Goal: Communication & Community: Connect with others

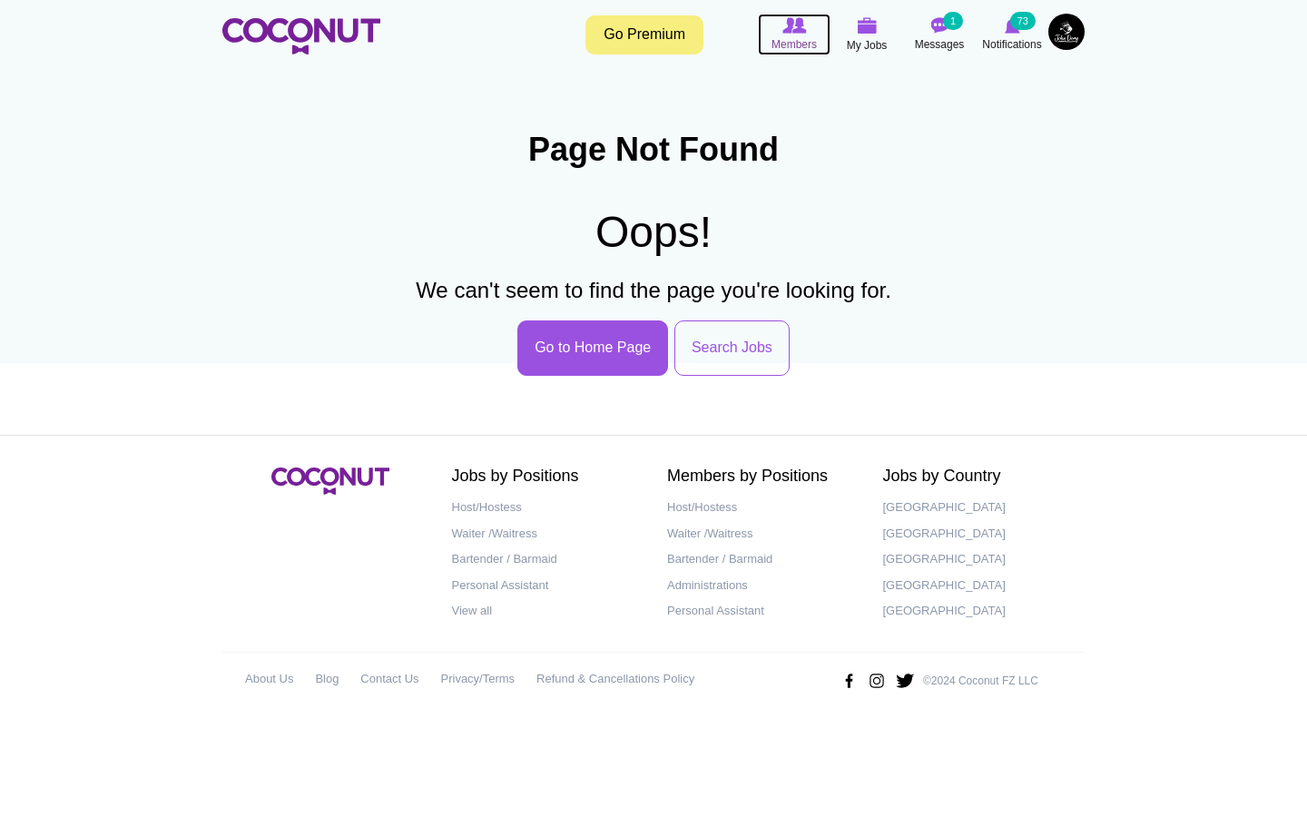
click at [810, 41] on span "Members" at bounding box center [794, 44] width 45 height 18
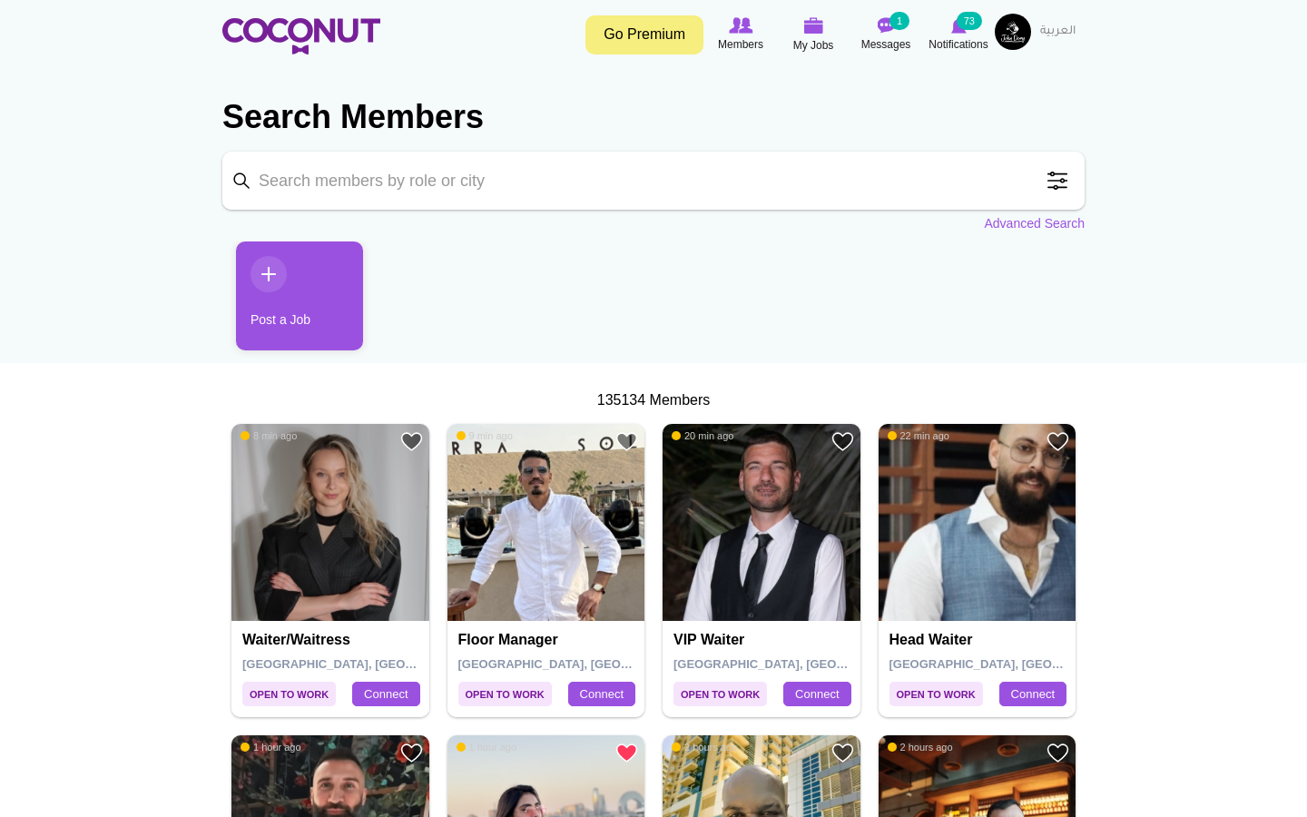
click at [1075, 189] on input "Keyword" at bounding box center [653, 181] width 863 height 58
click at [1054, 186] on span at bounding box center [1058, 181] width 36 height 36
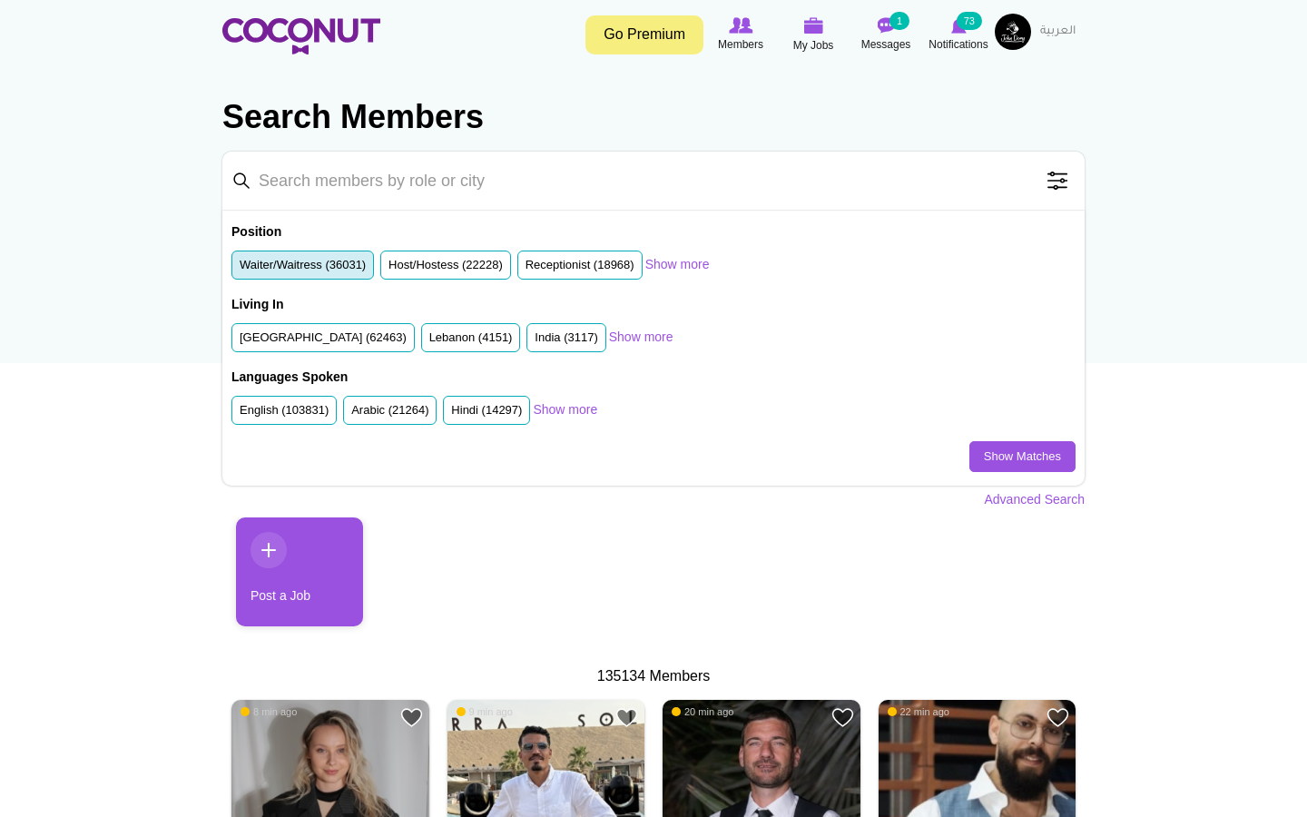
click at [336, 253] on li "Waiter/Waitress (36031)" at bounding box center [303, 266] width 143 height 30
click at [345, 270] on label "Waiter/Waitress (36031)" at bounding box center [303, 265] width 126 height 17
click at [240, 269] on input "Waiter/Waitress (36031)" at bounding box center [240, 269] width 0 height 0
click at [990, 459] on link "Show Matches" at bounding box center [1023, 456] width 106 height 31
click at [1014, 459] on link "Show Matches" at bounding box center [1023, 456] width 106 height 31
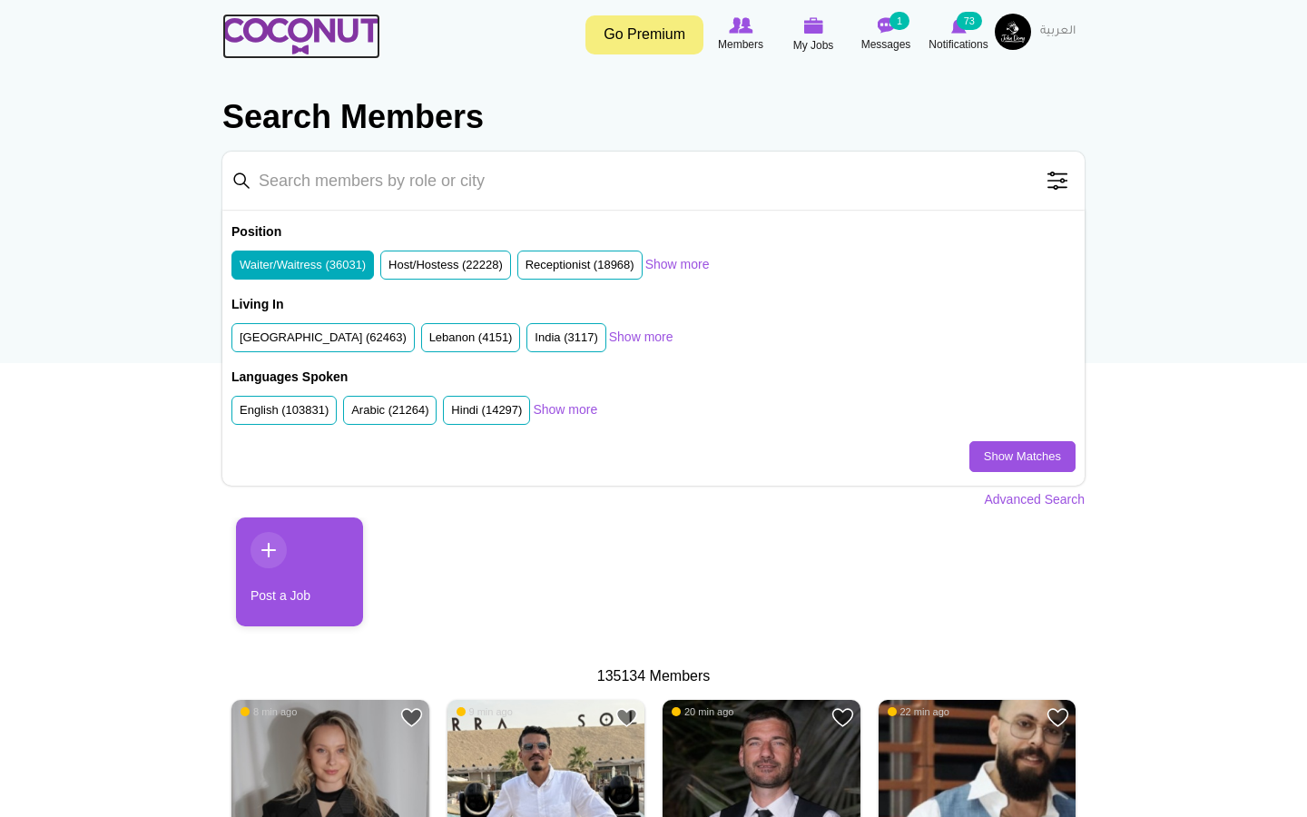
click at [327, 34] on img at bounding box center [301, 36] width 158 height 36
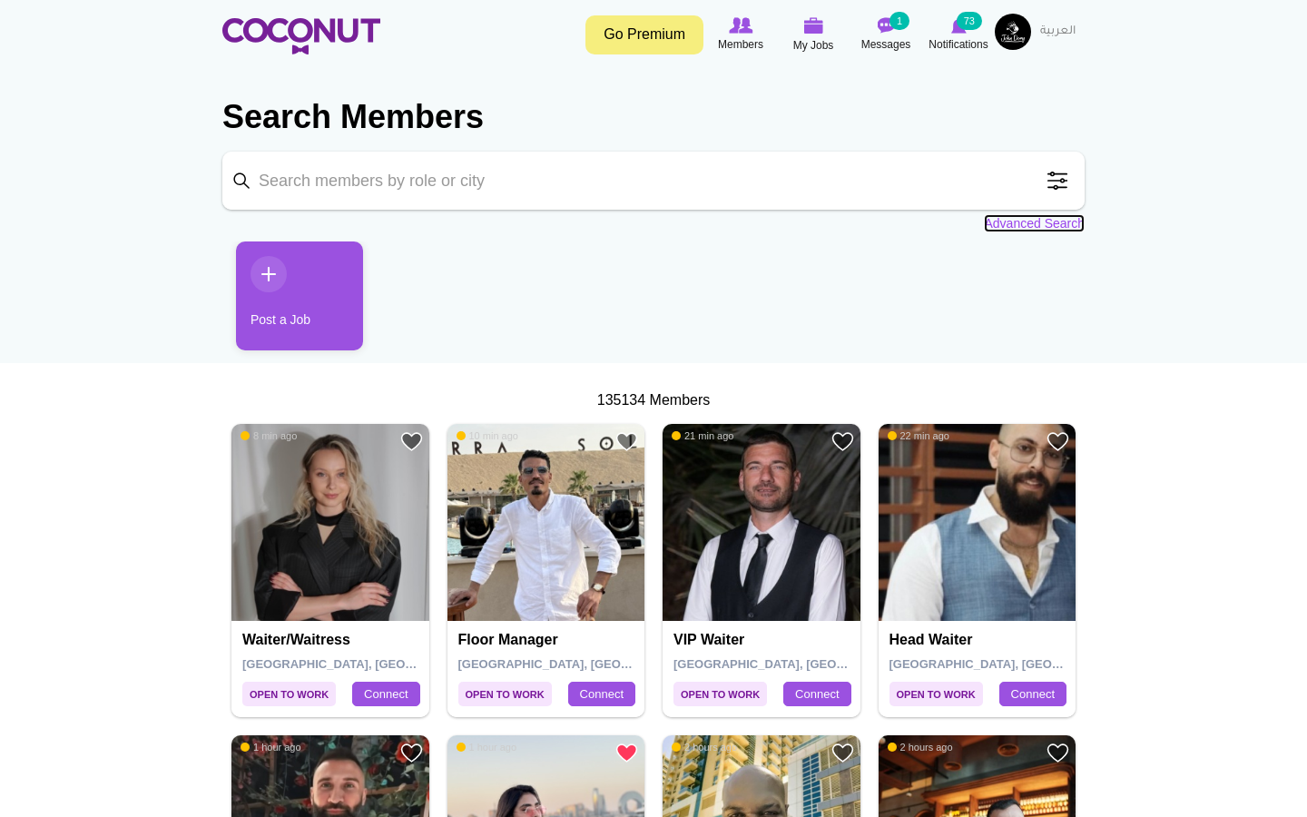
click at [1008, 219] on link "Advanced Search" at bounding box center [1034, 223] width 101 height 18
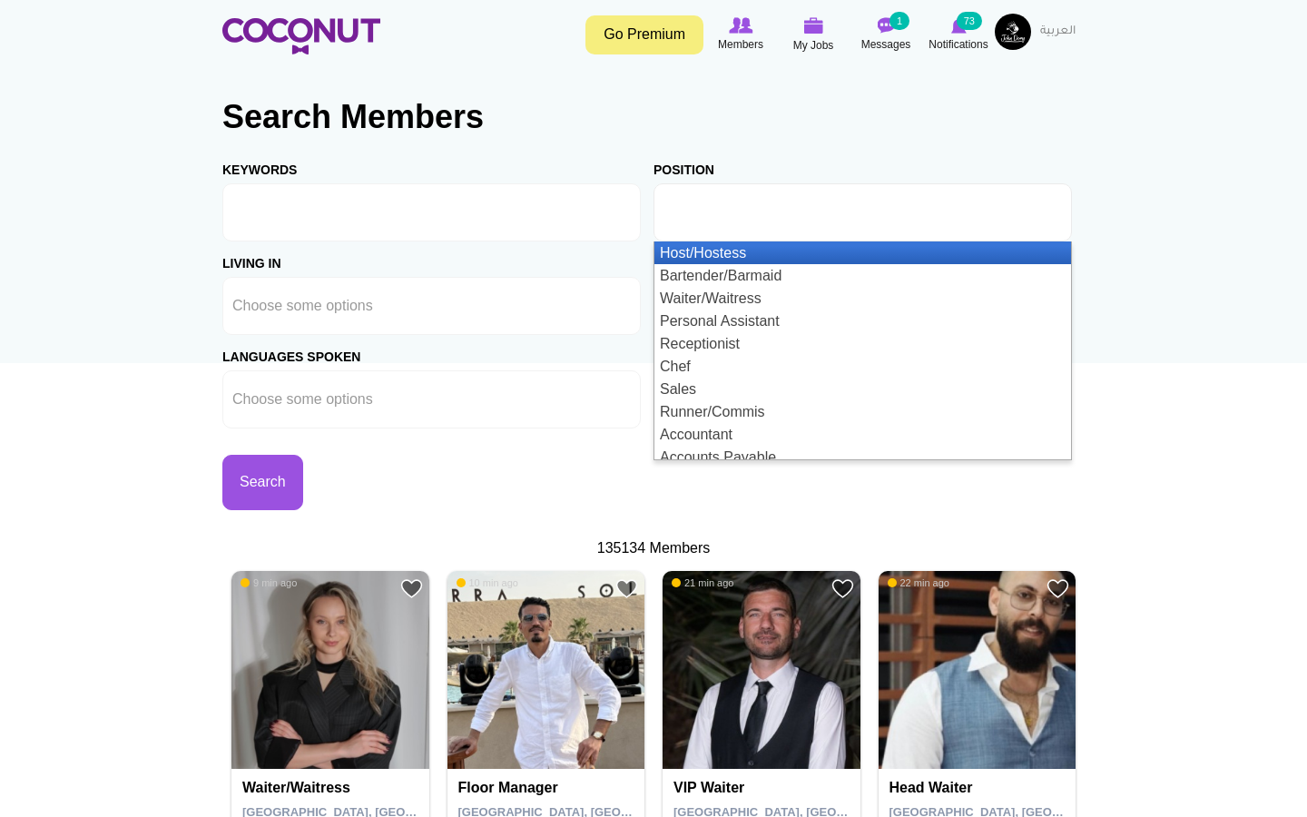
click at [755, 231] on li at bounding box center [745, 212] width 163 height 38
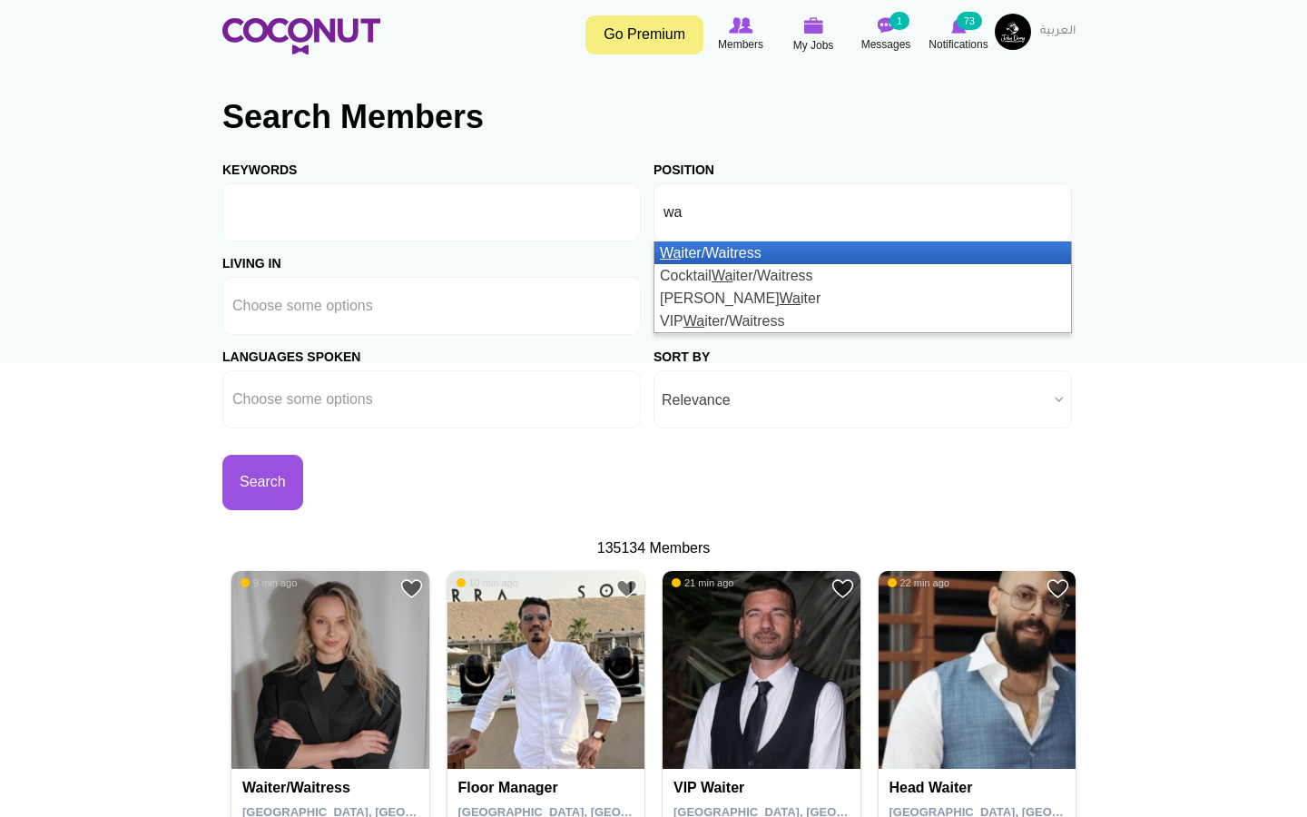
type input "wa"
click at [736, 254] on li "Wa iter/Waitress" at bounding box center [863, 253] width 417 height 23
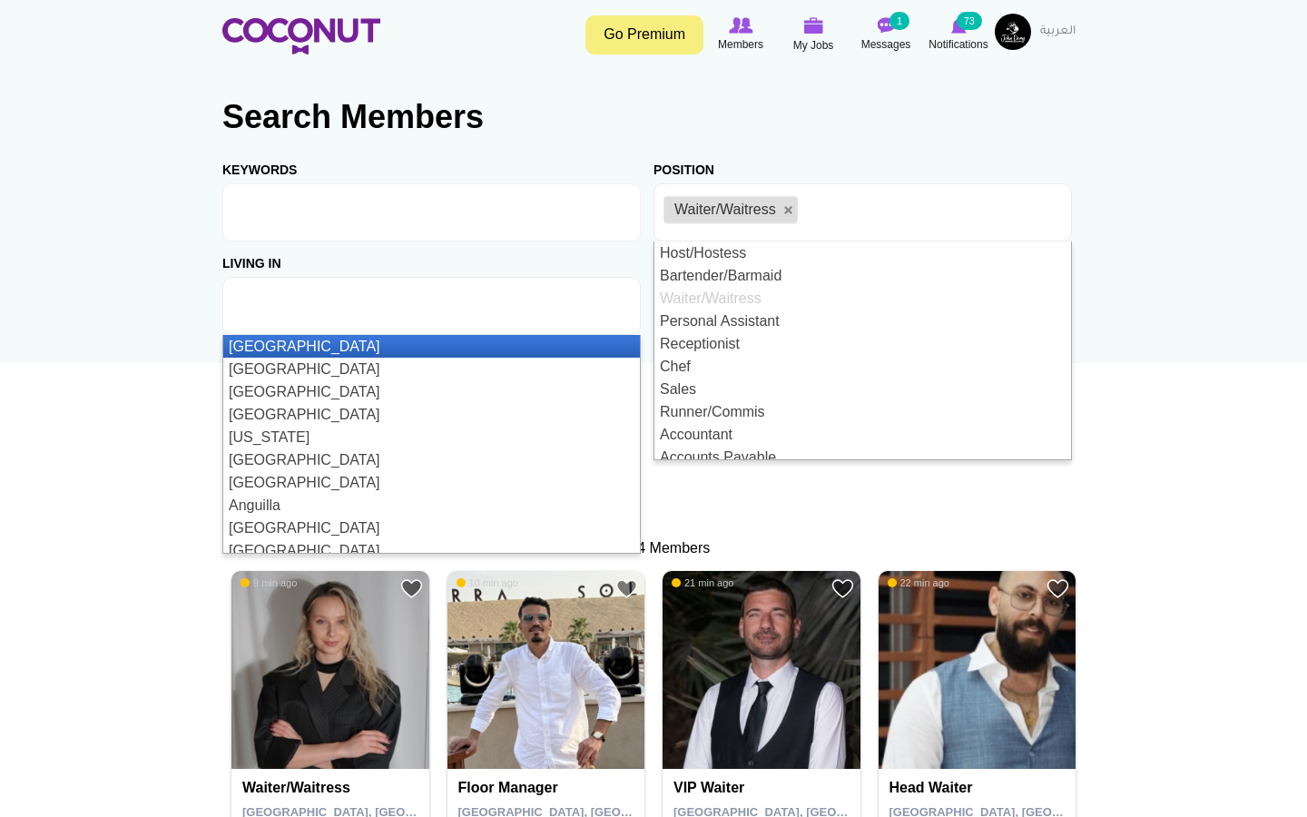
click at [413, 324] on ul at bounding box center [431, 306] width 419 height 58
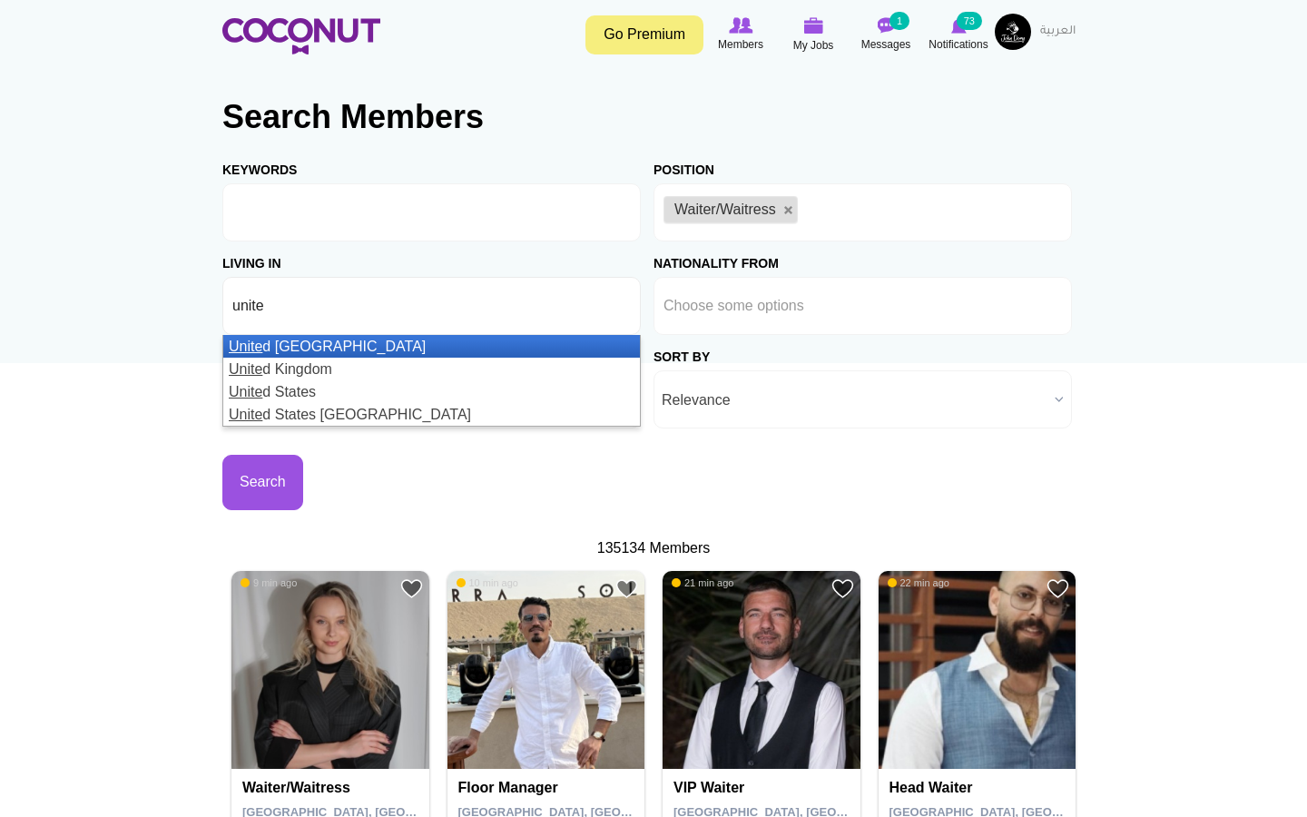
type input "unite"
click at [414, 350] on li "Unite d Arab Emirates" at bounding box center [431, 346] width 417 height 23
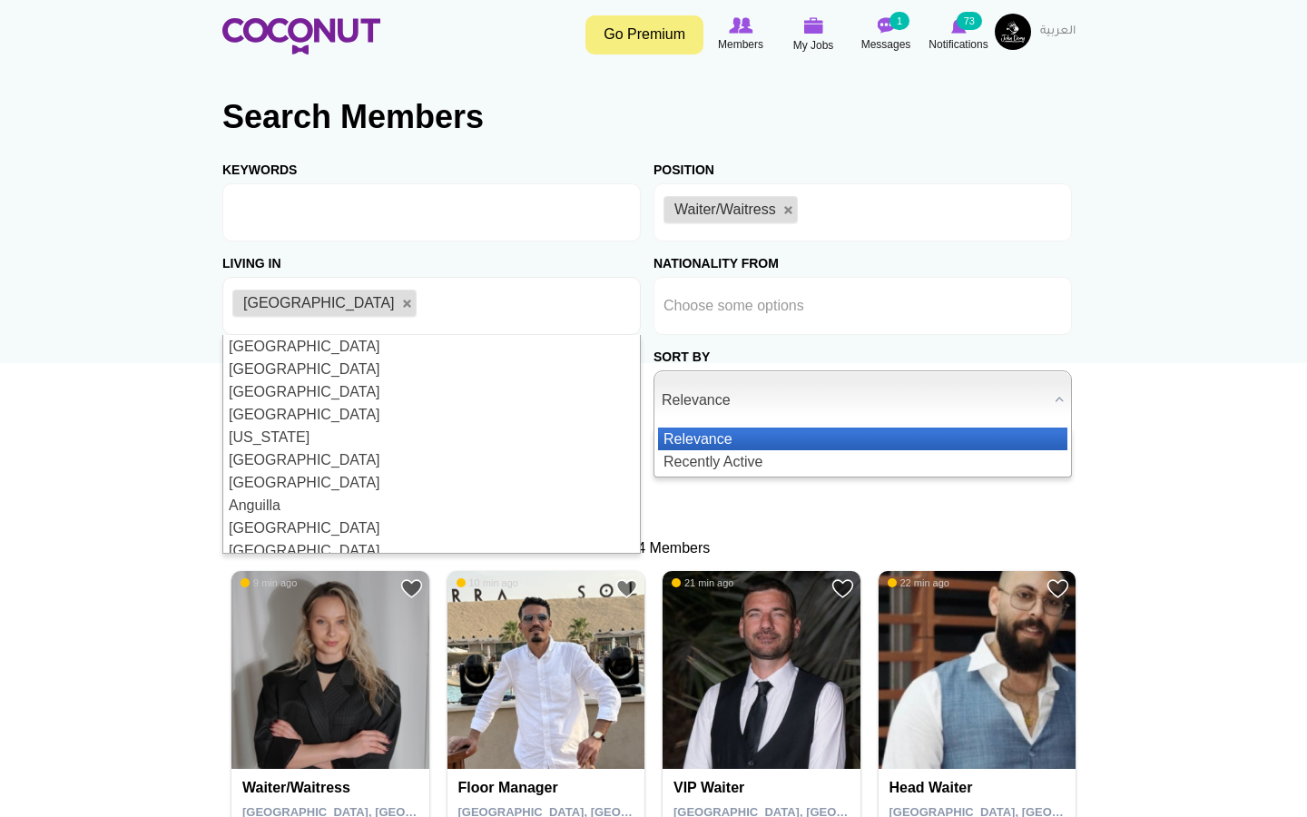
click at [796, 428] on div "Relevance Relevance Recently Active" at bounding box center [863, 399] width 419 height 58
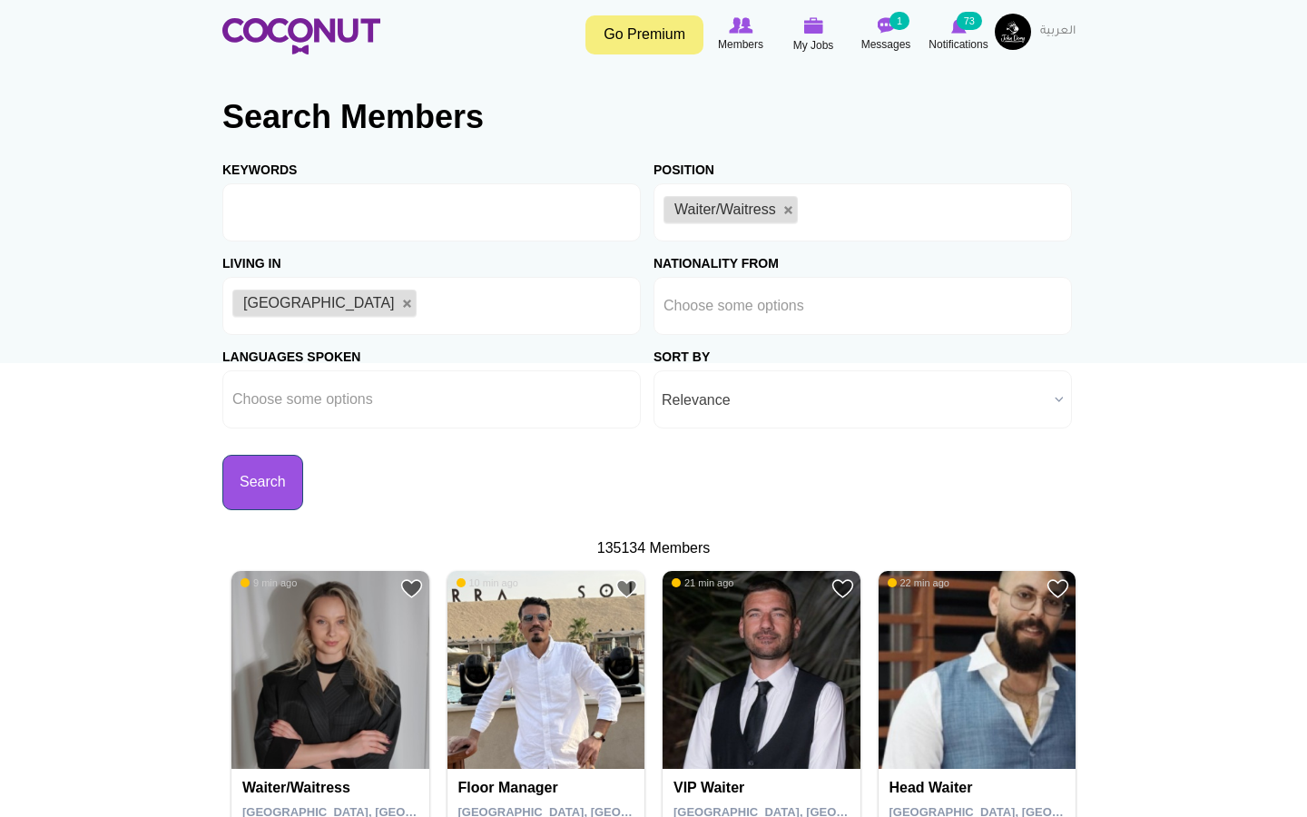
click at [278, 490] on button "Search" at bounding box center [262, 482] width 81 height 55
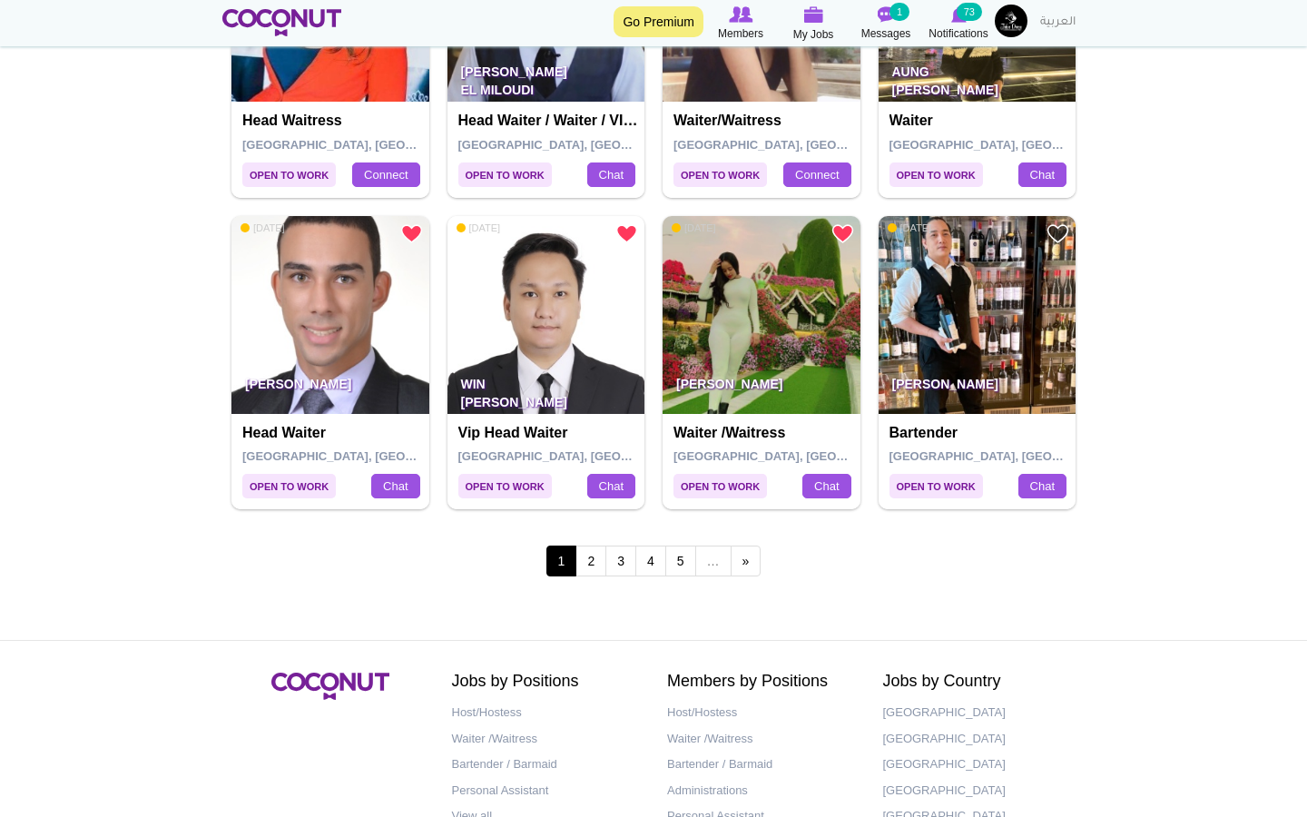
scroll to position [3221, 0]
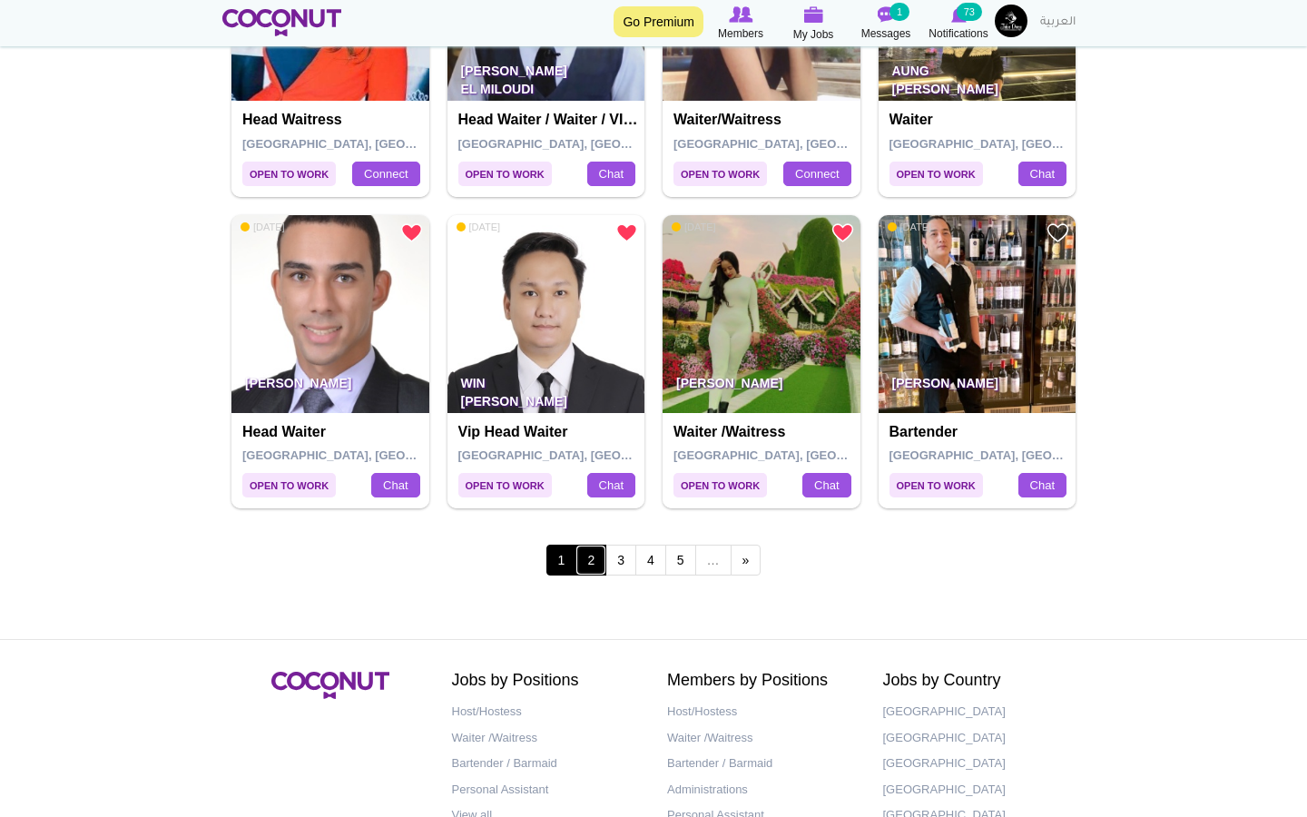
click at [596, 566] on link "2" at bounding box center [591, 560] width 31 height 31
click at [595, 563] on link "2" at bounding box center [591, 560] width 31 height 31
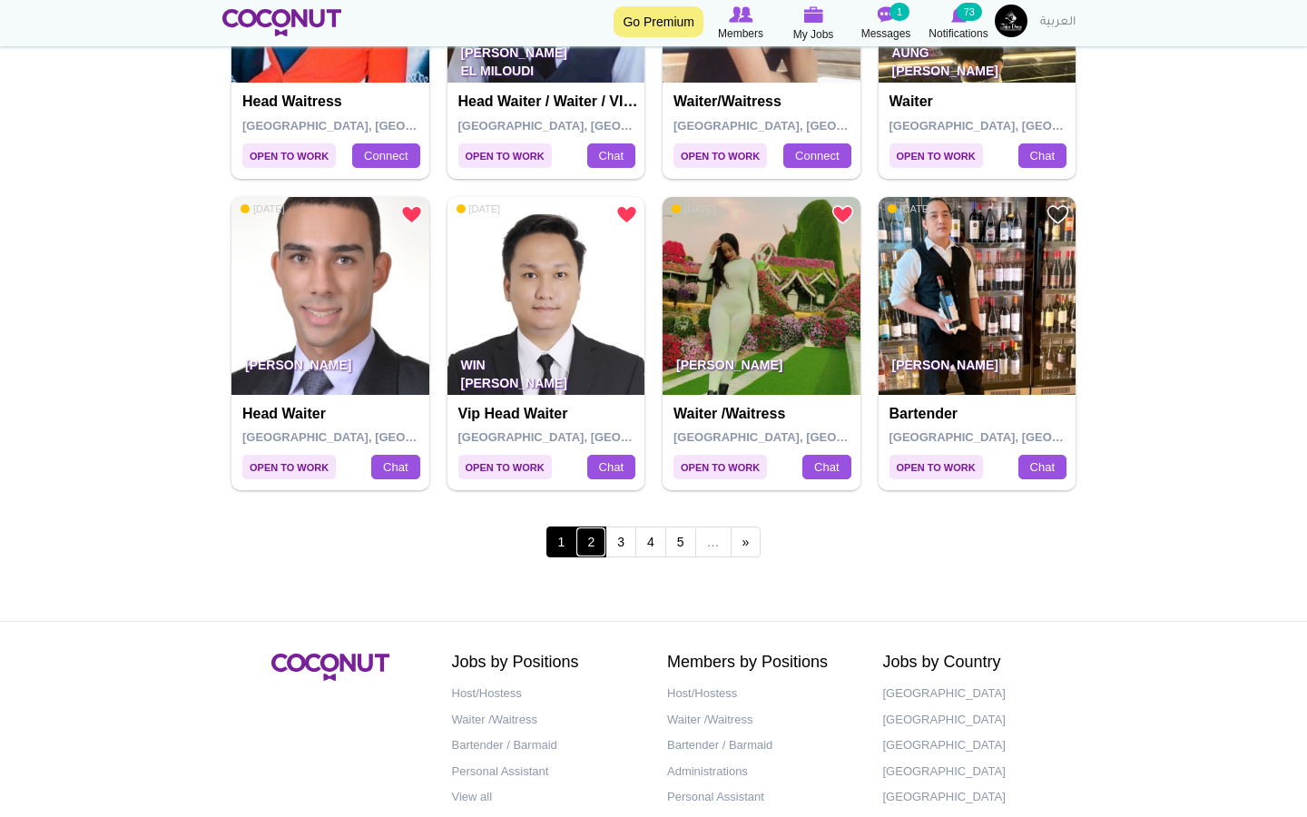
scroll to position [3296, 0]
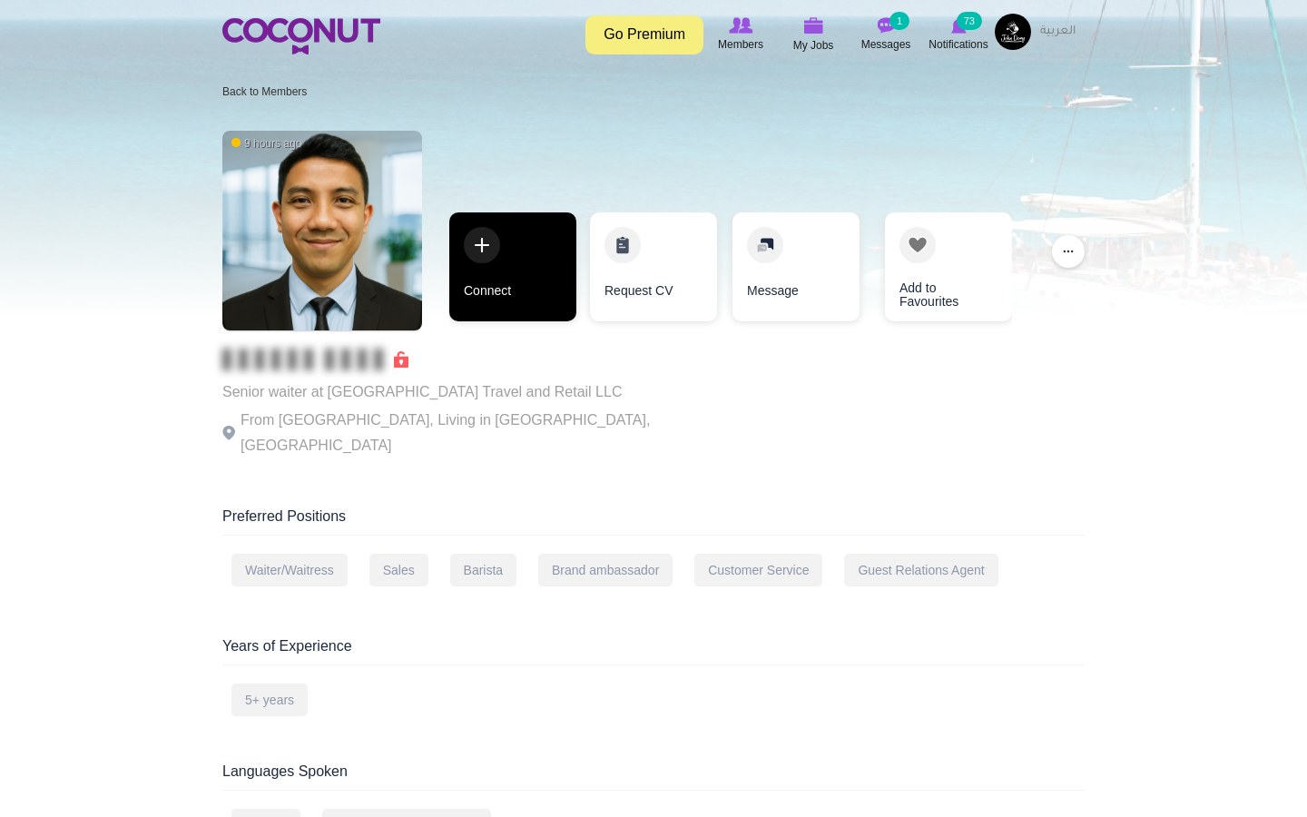
click at [497, 294] on link "Connect" at bounding box center [512, 266] width 127 height 109
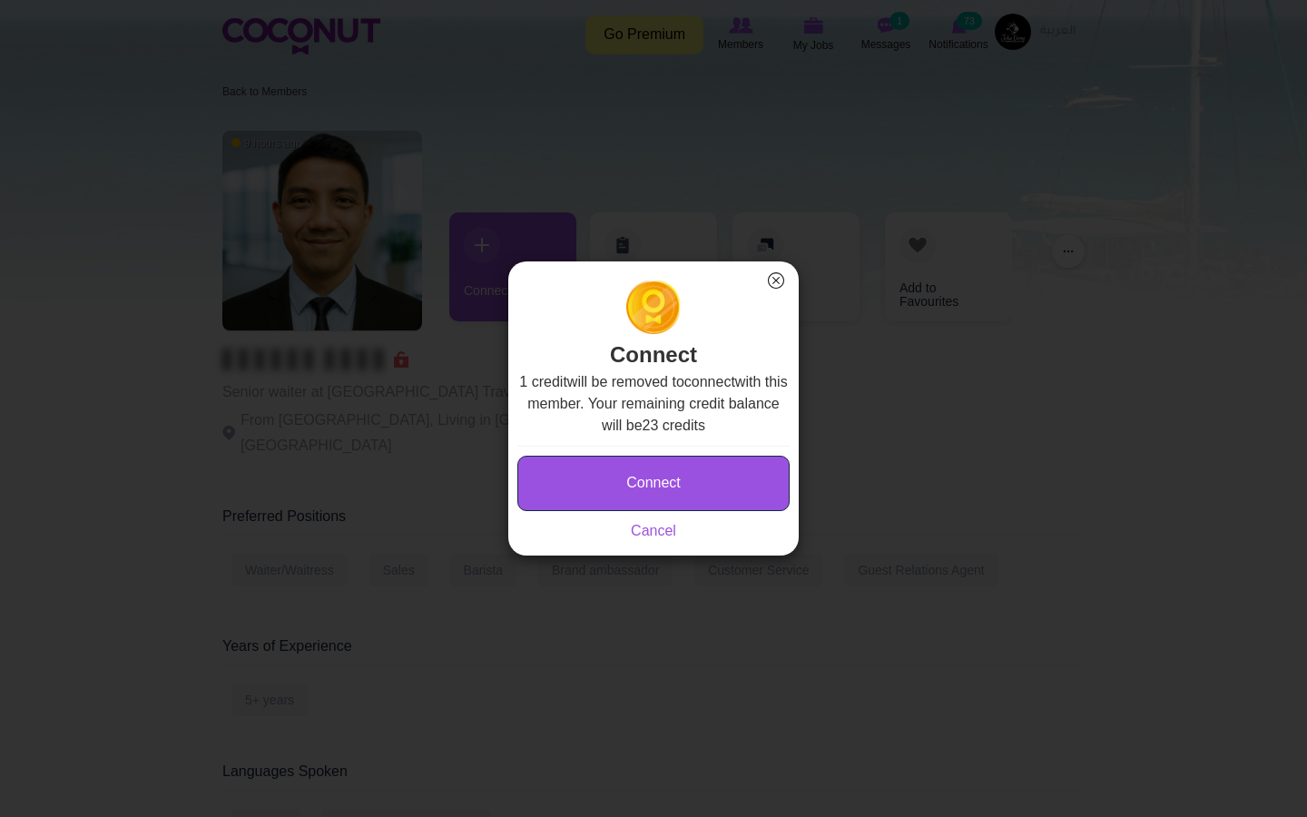
click at [676, 480] on button "Connect" at bounding box center [654, 483] width 272 height 55
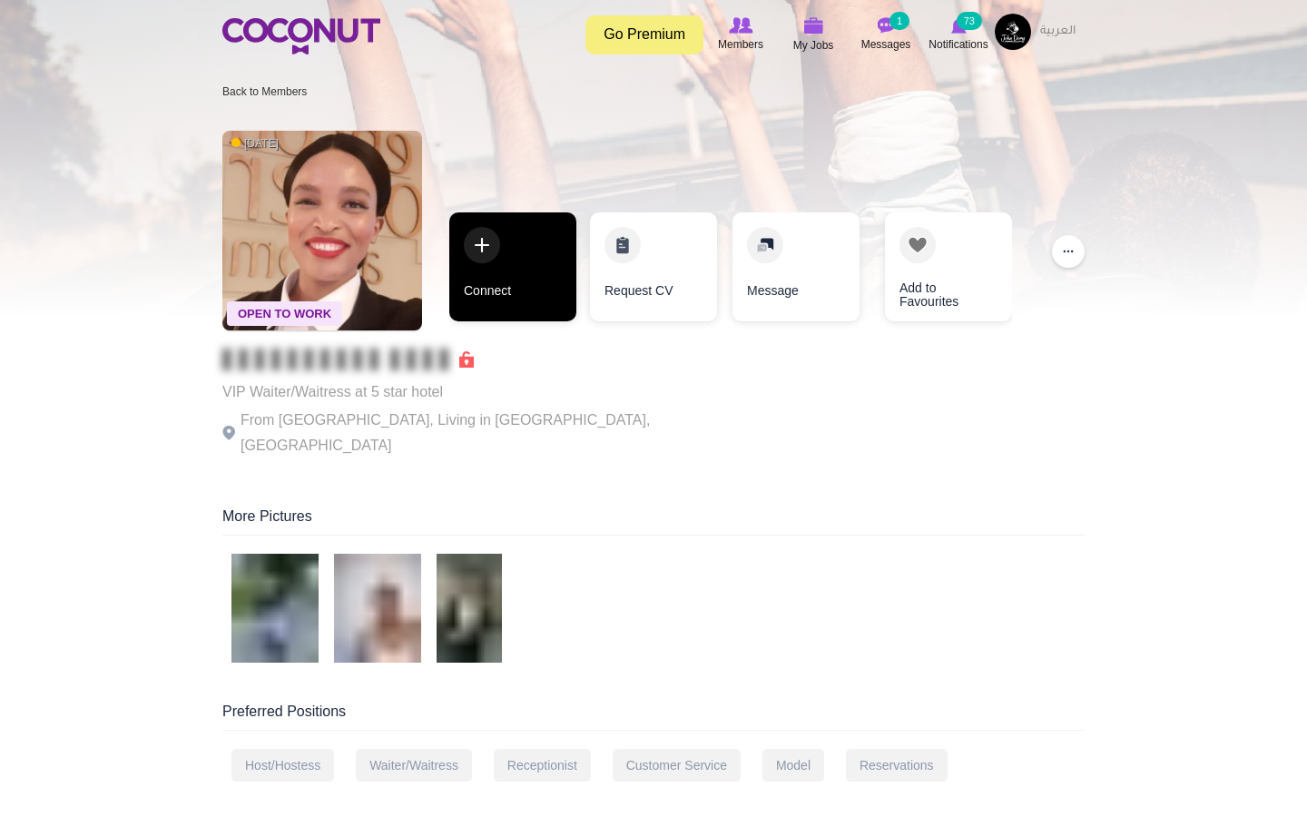
click at [473, 243] on link "Connect" at bounding box center [512, 266] width 127 height 109
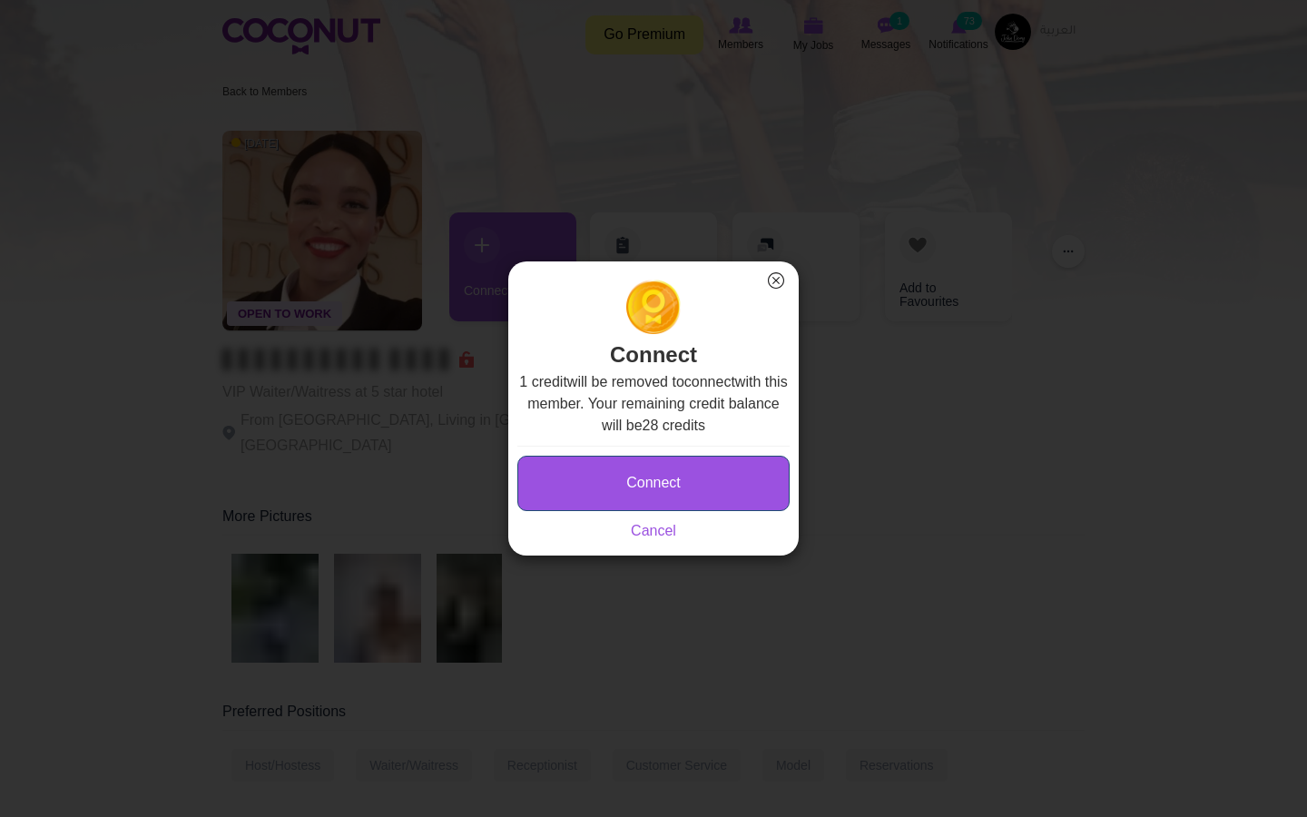
click at [645, 477] on button "Connect" at bounding box center [654, 483] width 272 height 55
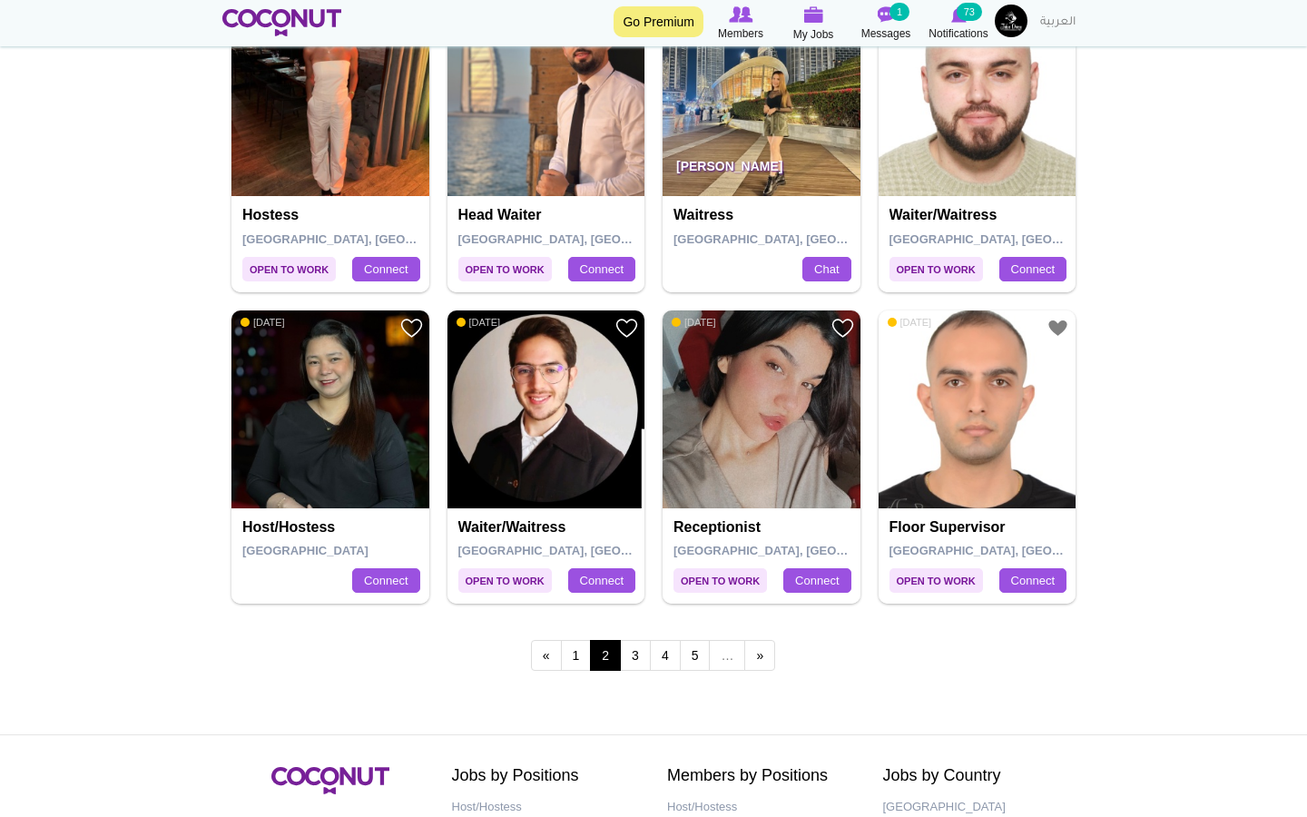
scroll to position [3124, 0]
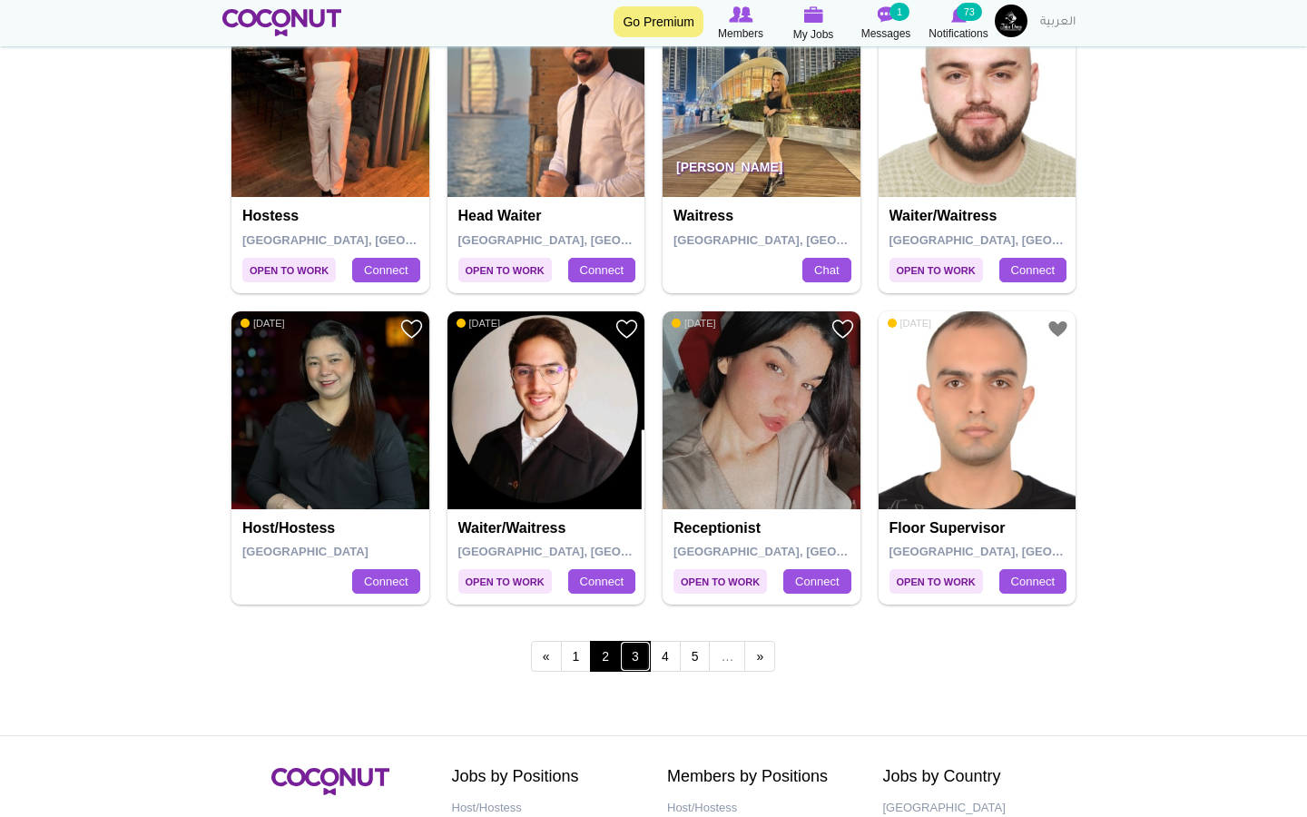
click at [634, 666] on link "3" at bounding box center [635, 656] width 31 height 31
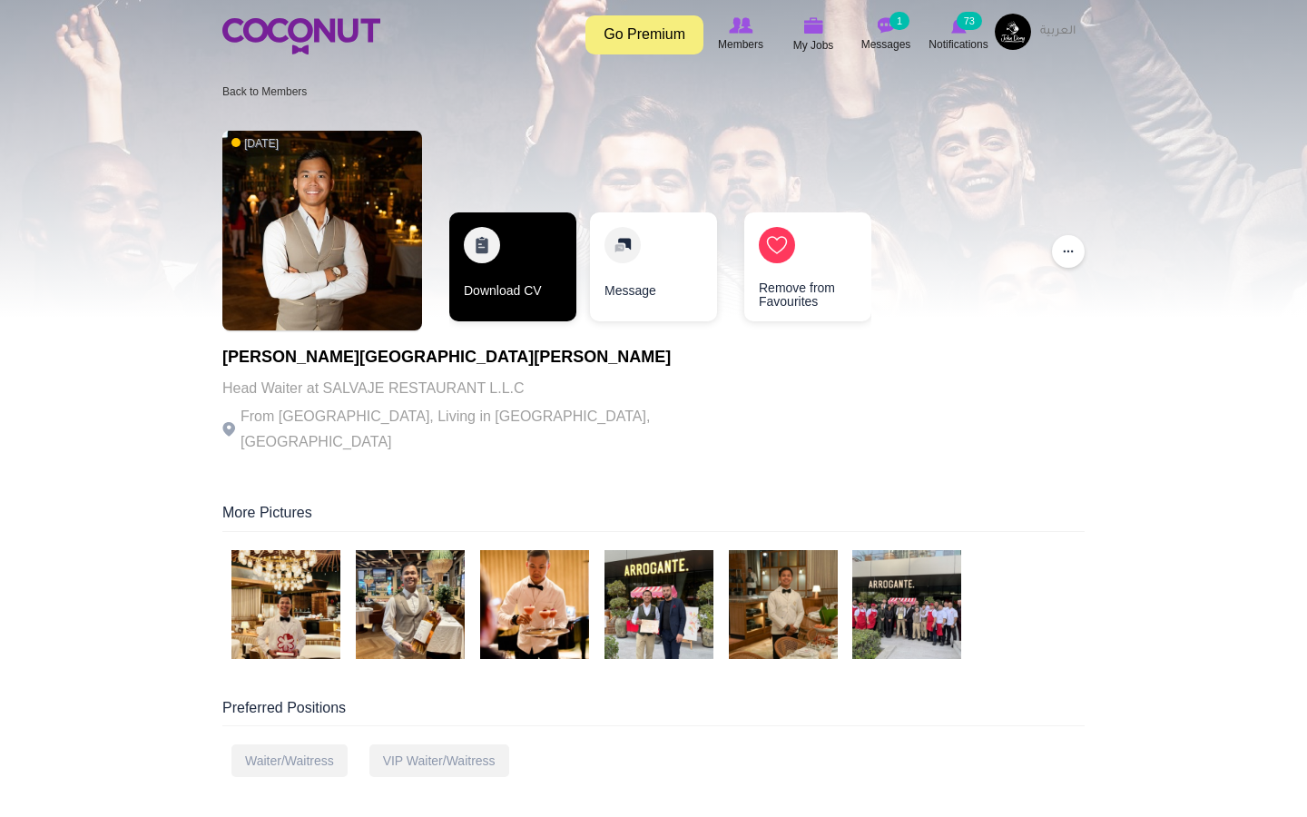
click at [508, 277] on link "Download CV" at bounding box center [512, 266] width 127 height 109
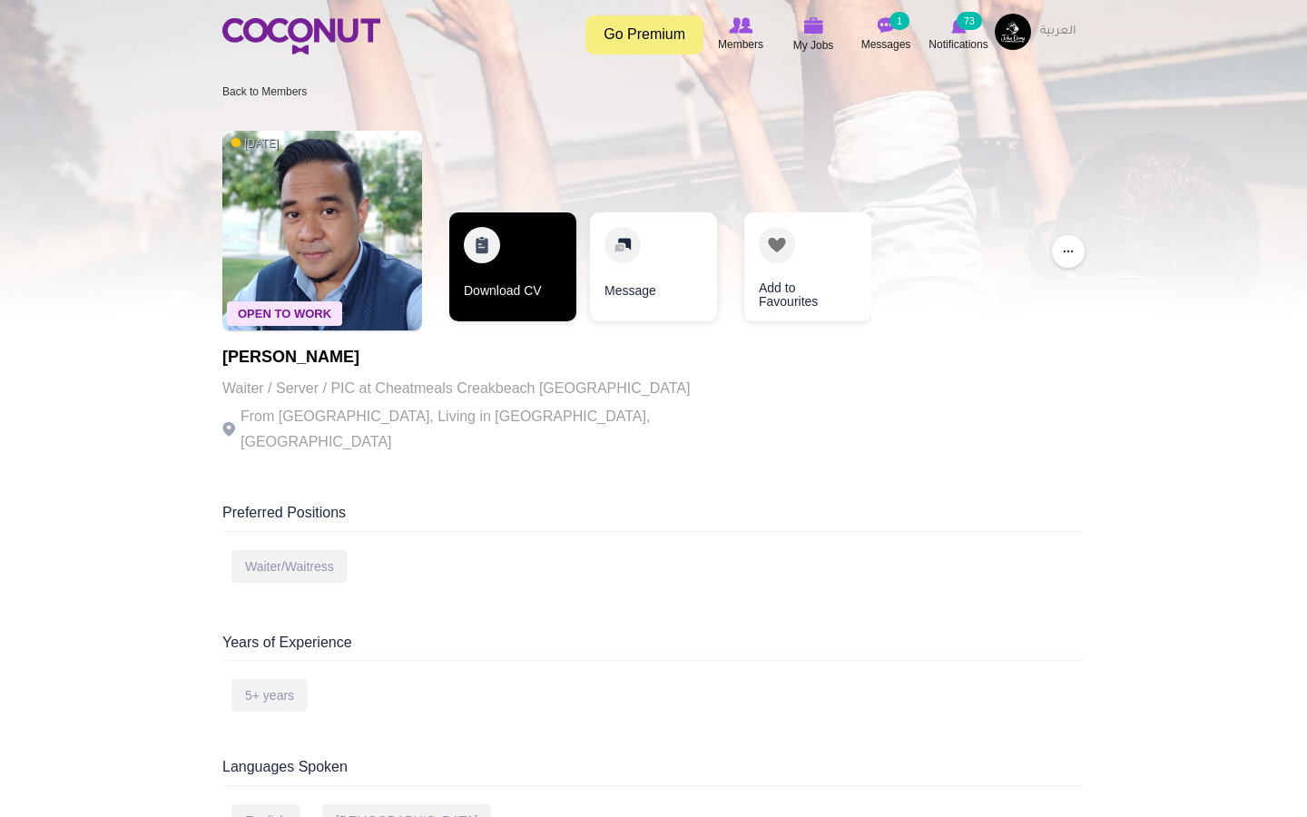
click at [506, 258] on link "Download CV" at bounding box center [512, 266] width 127 height 109
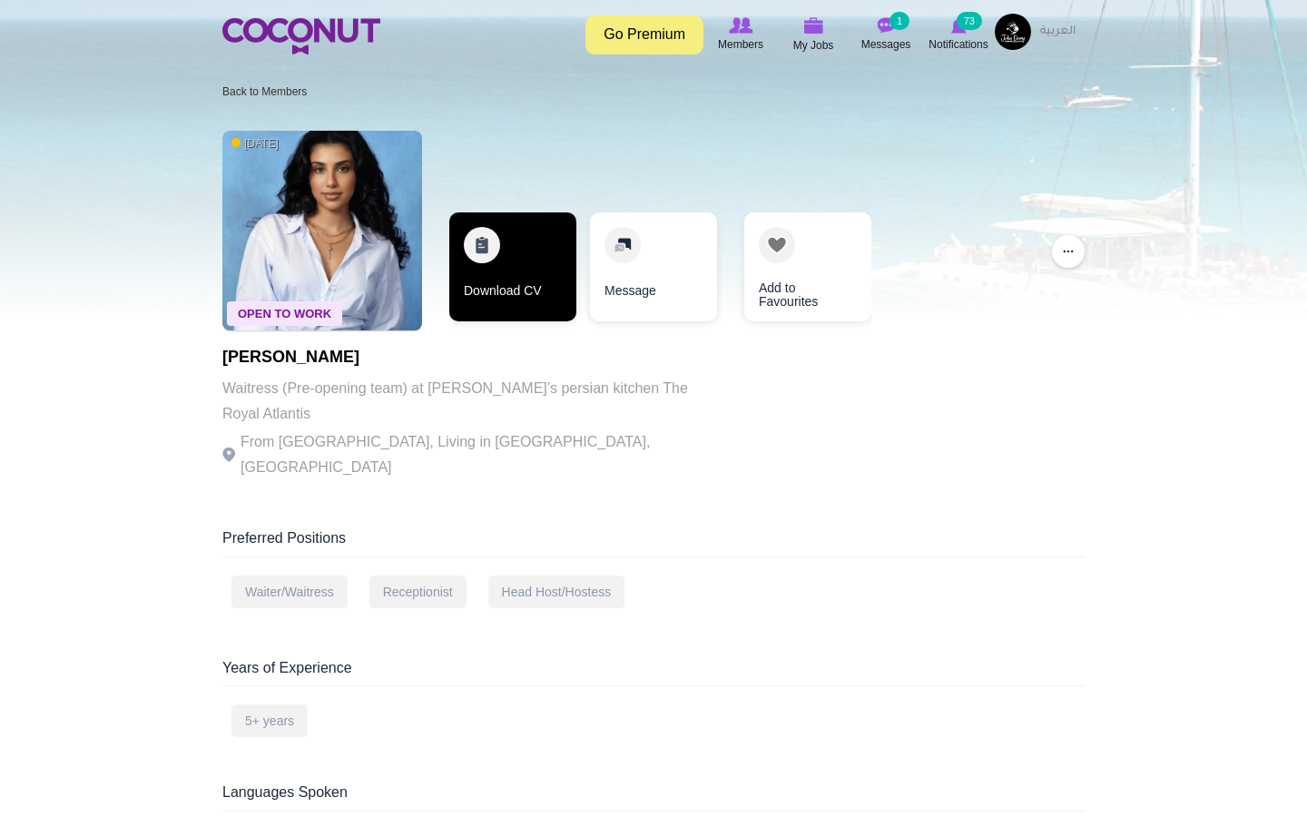
click at [498, 235] on link "Download CV" at bounding box center [512, 266] width 127 height 109
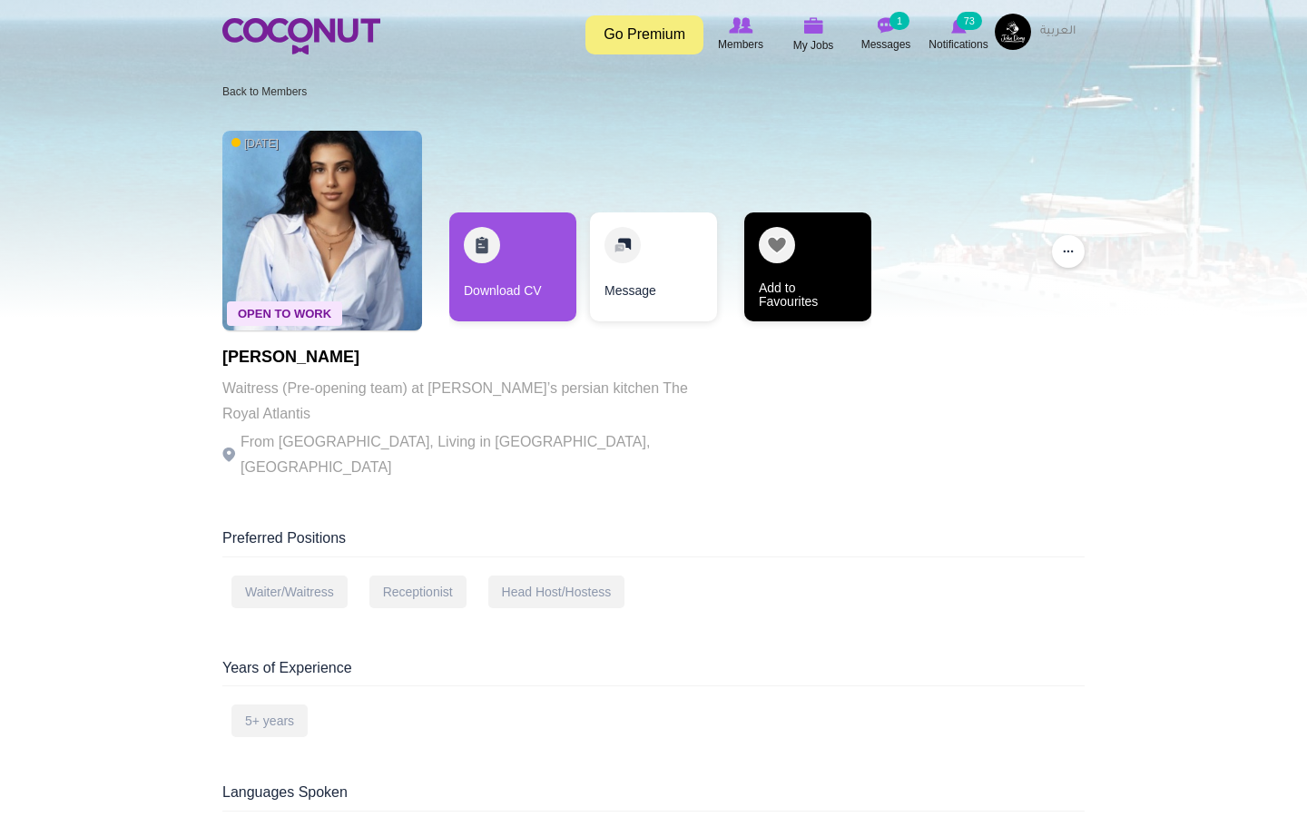
click at [776, 288] on link "Add to Favourites" at bounding box center [808, 266] width 127 height 109
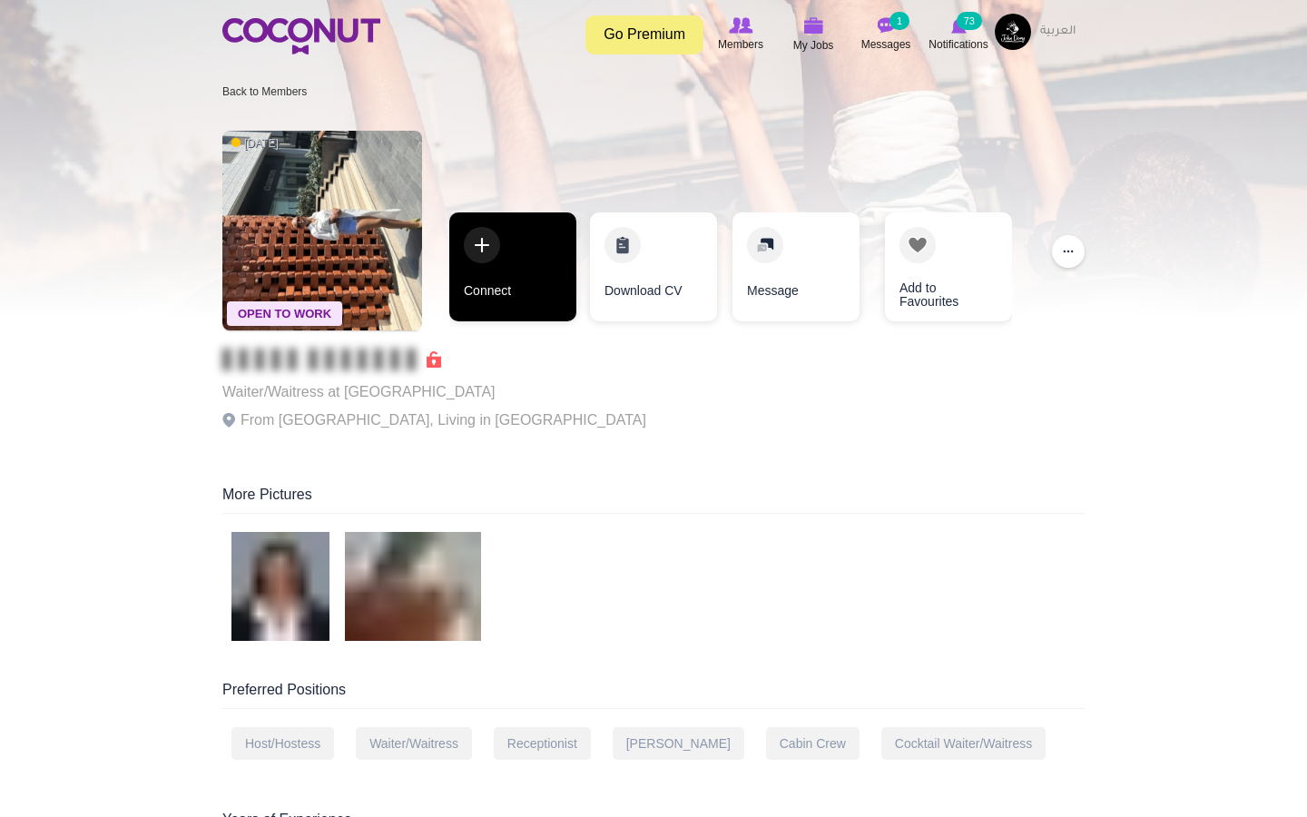
click at [499, 258] on link "Connect" at bounding box center [512, 266] width 127 height 109
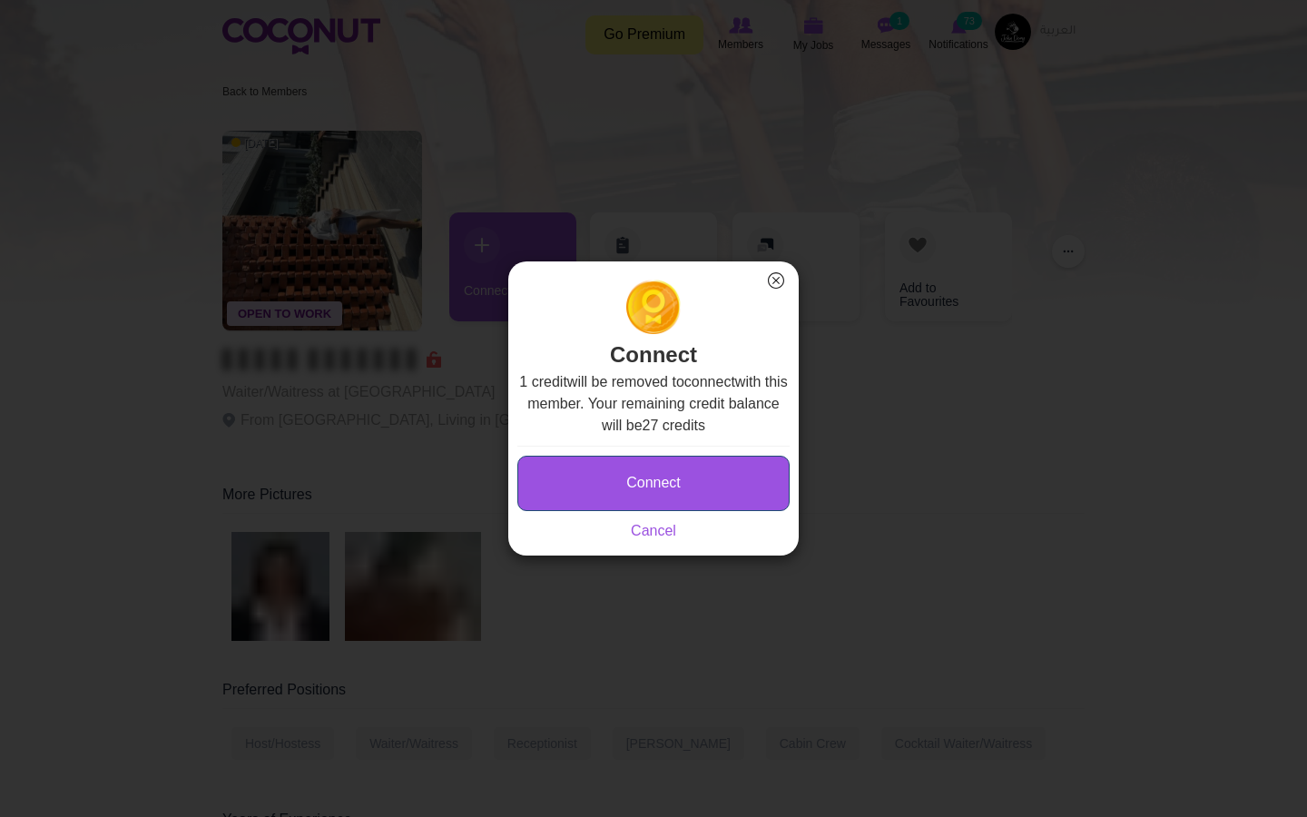
click at [678, 498] on button "Connect" at bounding box center [654, 483] width 272 height 55
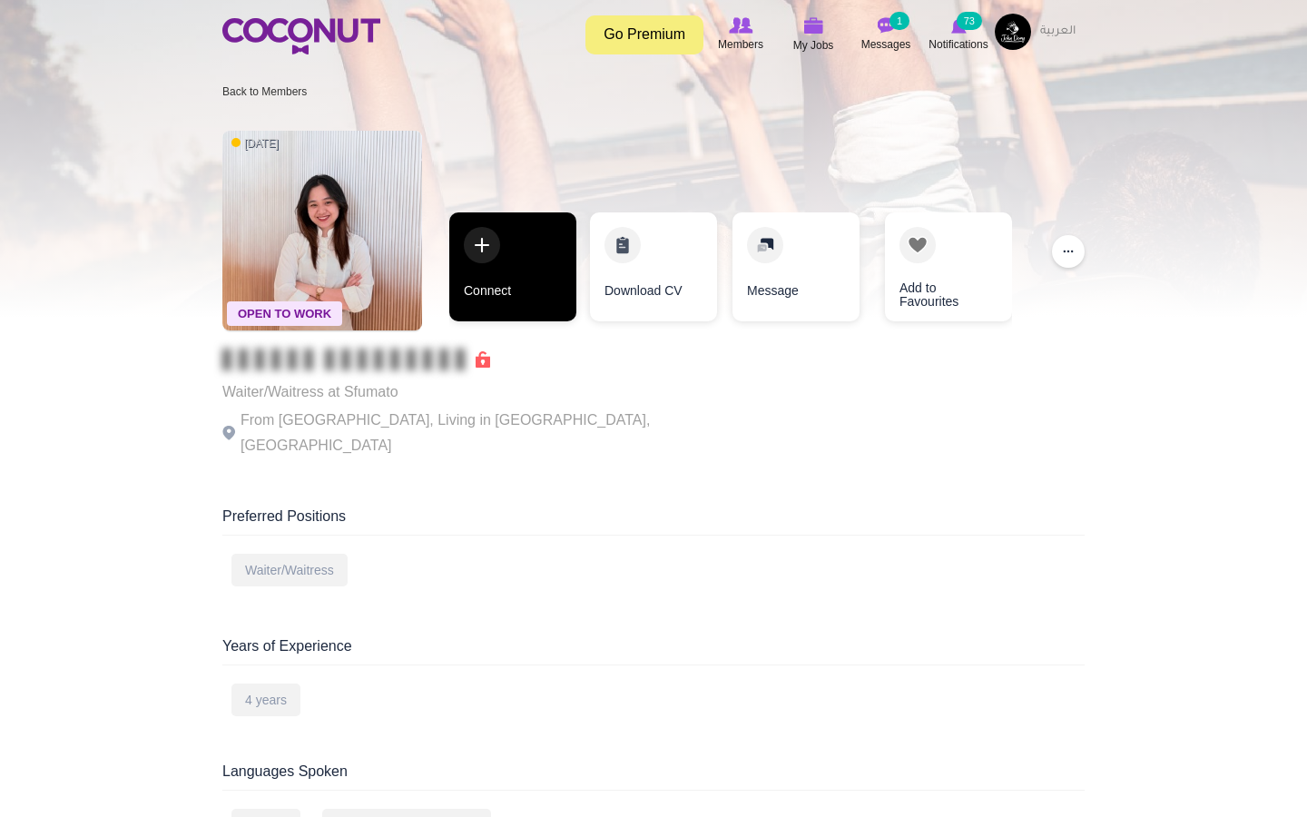
click at [486, 256] on link "Connect" at bounding box center [512, 266] width 127 height 109
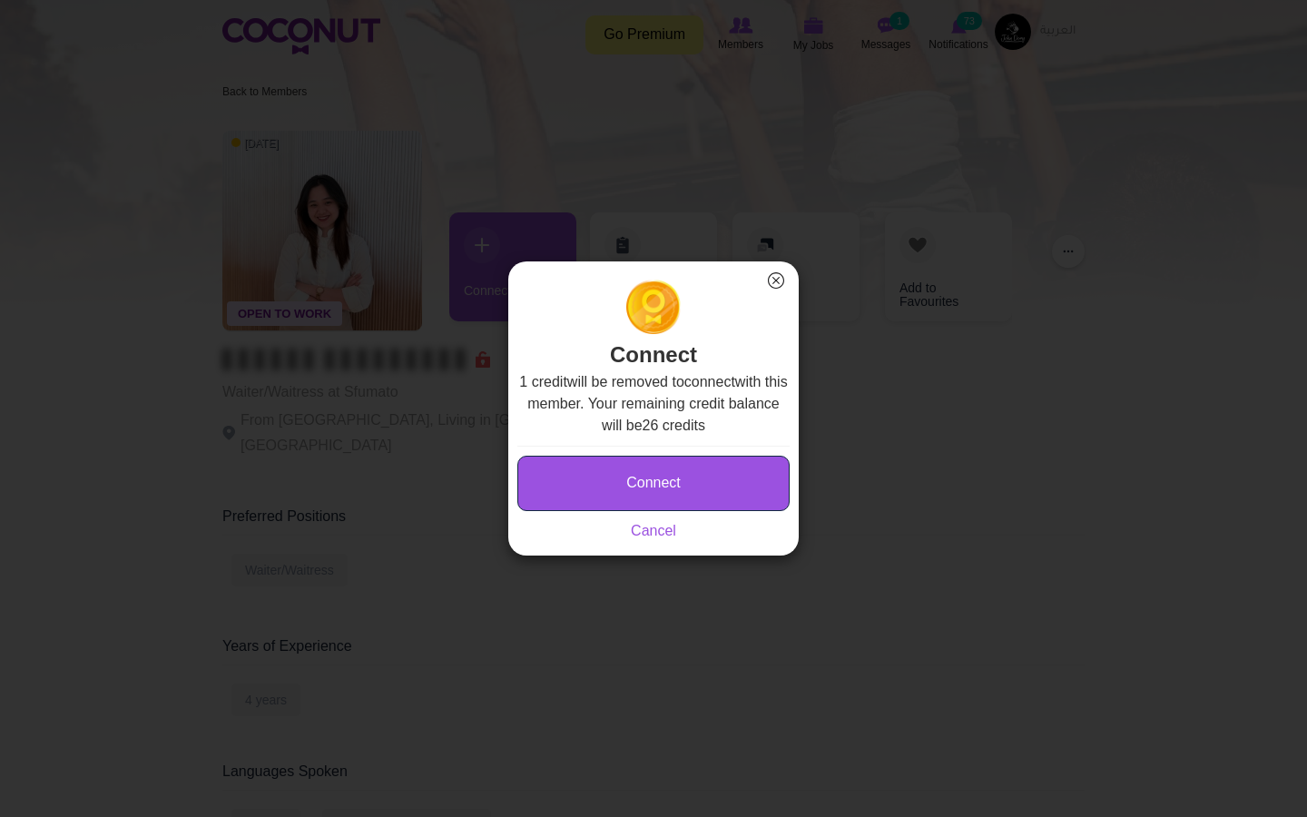
click at [667, 470] on button "Connect" at bounding box center [654, 483] width 272 height 55
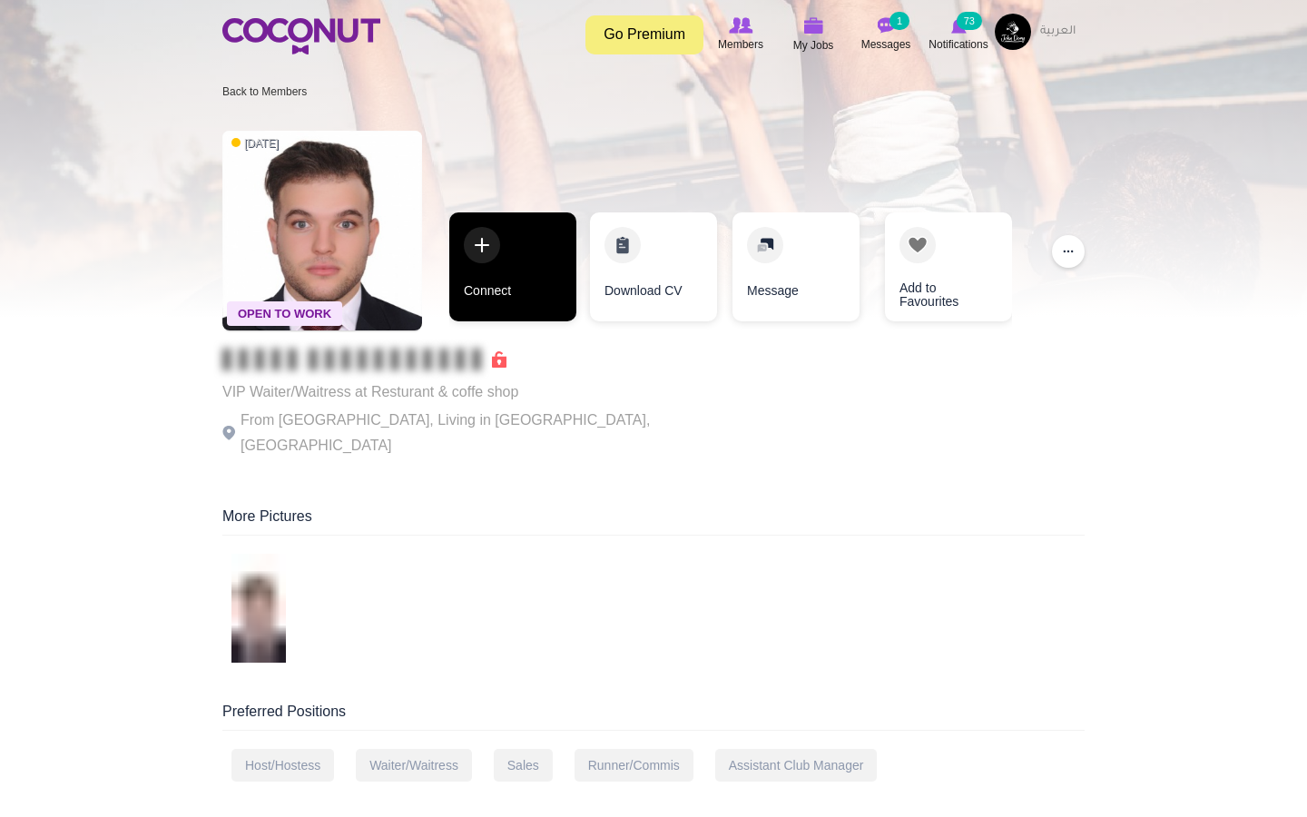
click at [472, 277] on link "Connect" at bounding box center [512, 266] width 127 height 109
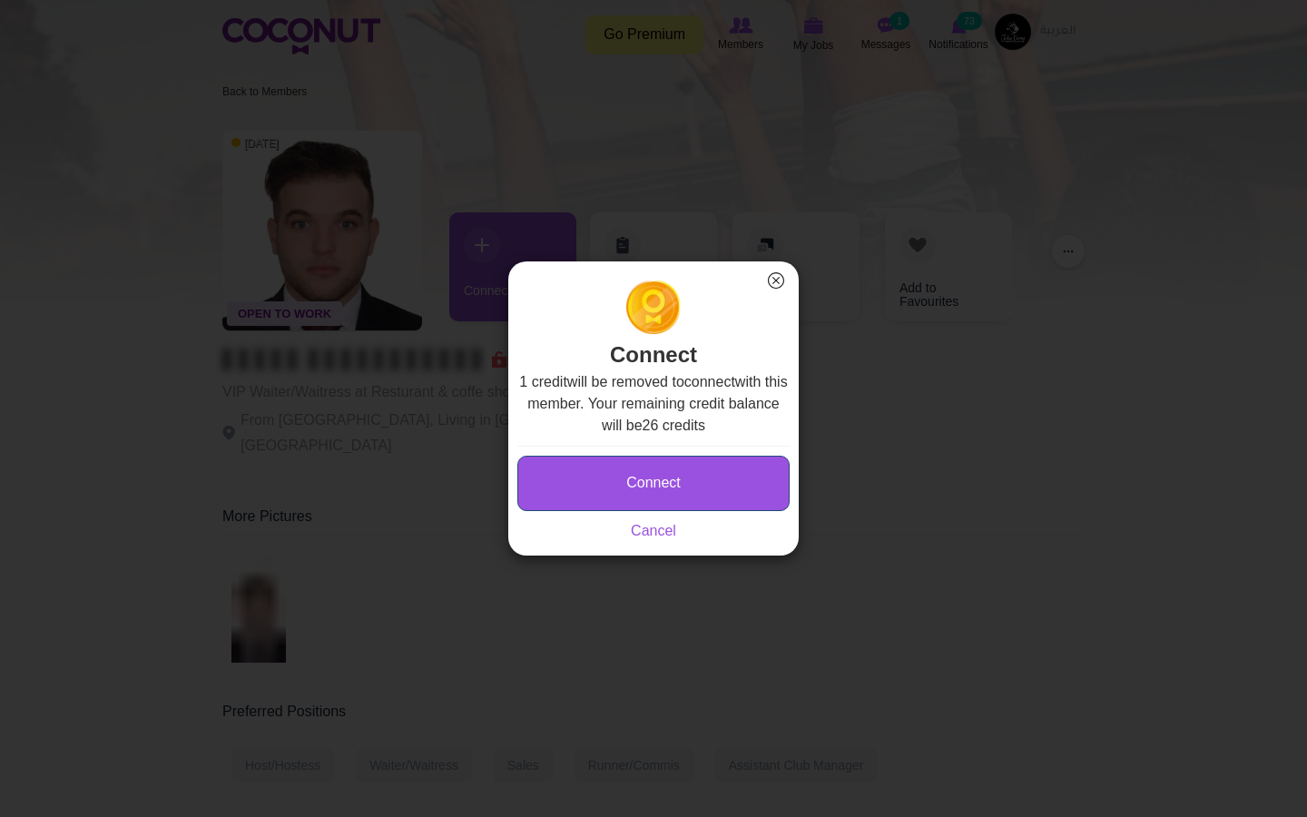
click at [656, 469] on button "Connect" at bounding box center [654, 483] width 272 height 55
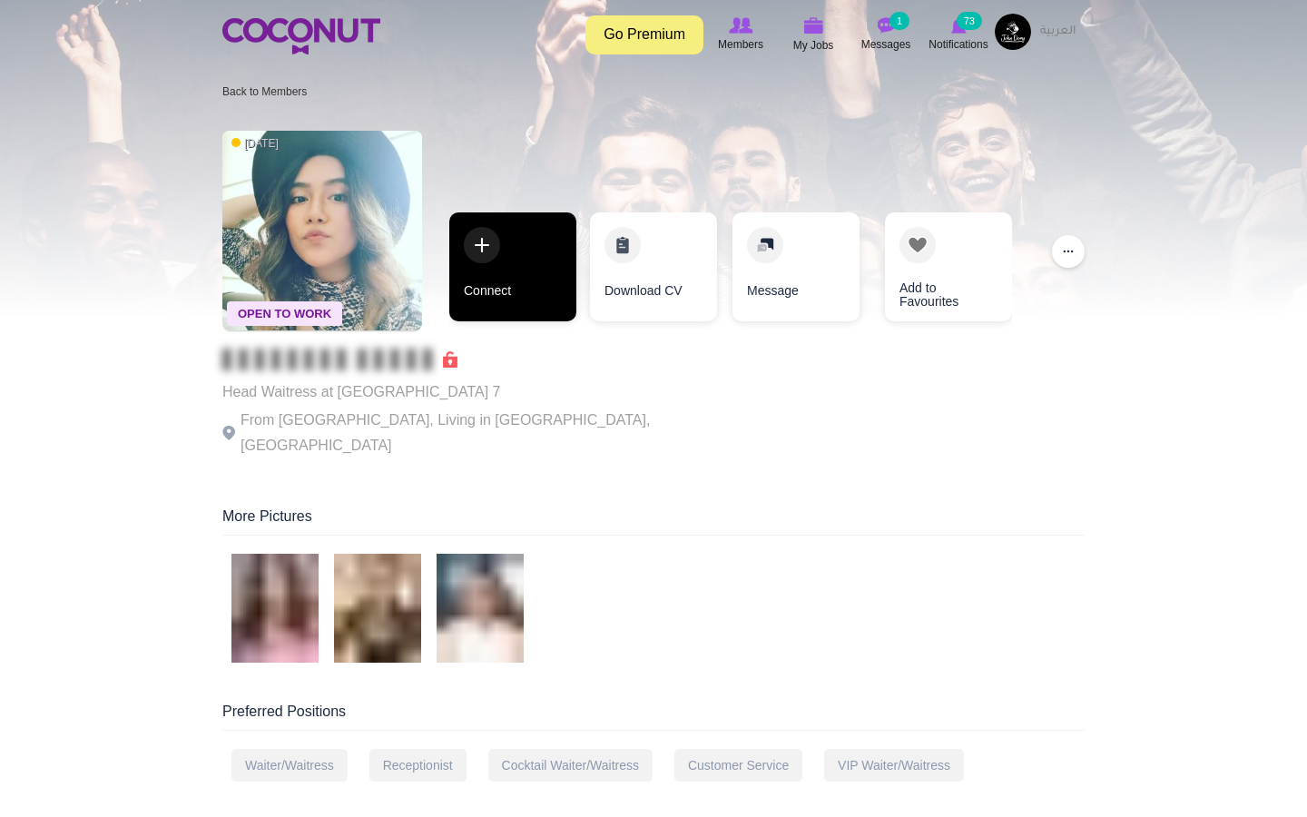
click at [511, 295] on link "Connect" at bounding box center [512, 266] width 127 height 109
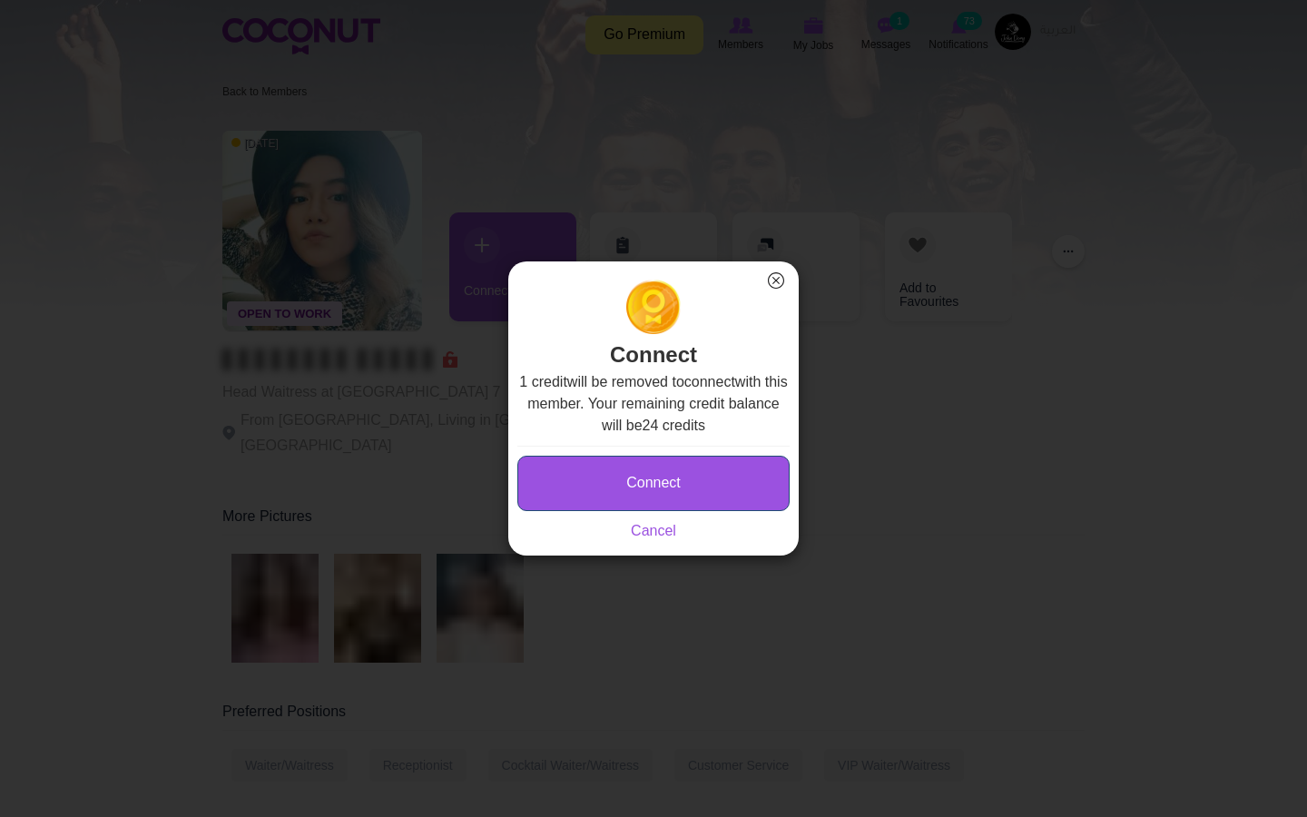
click at [672, 491] on button "Connect" at bounding box center [654, 483] width 272 height 55
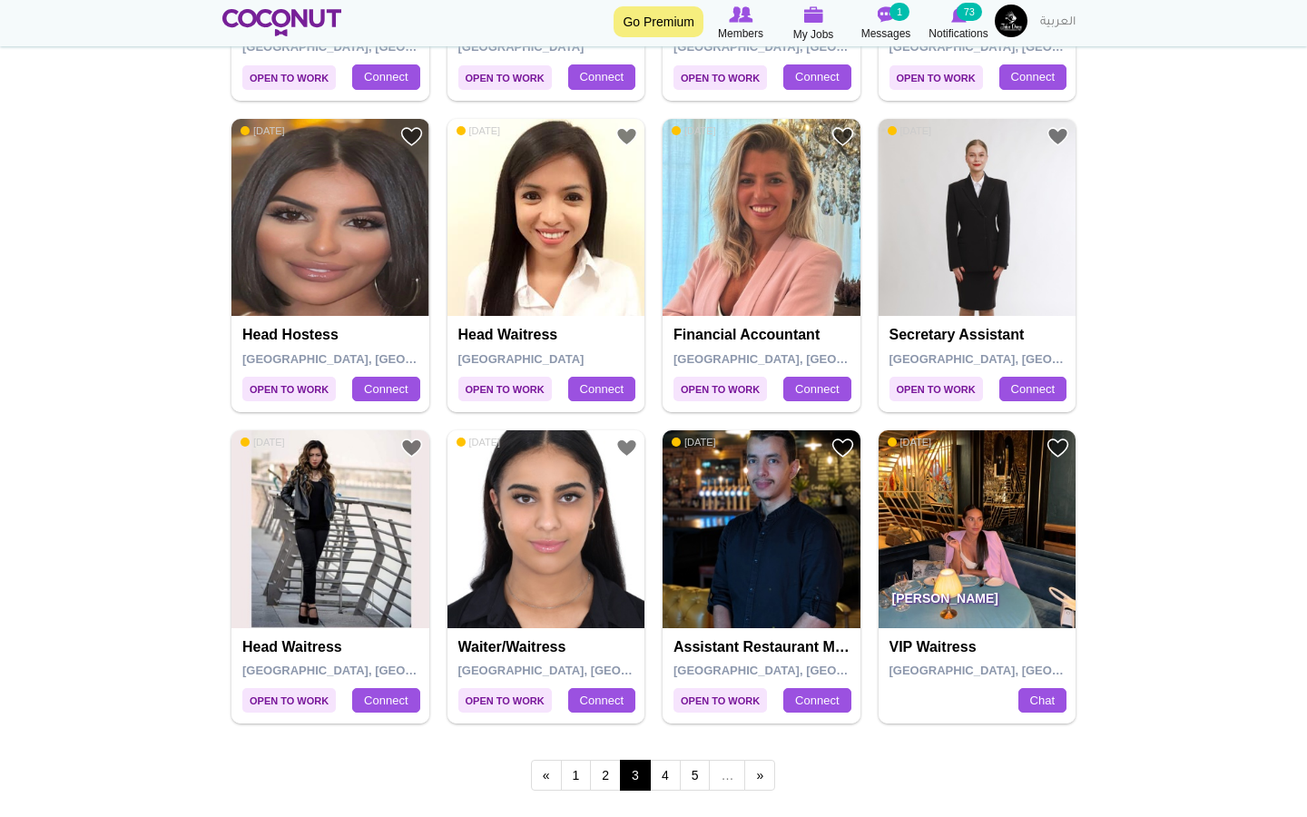
scroll to position [3006, 0]
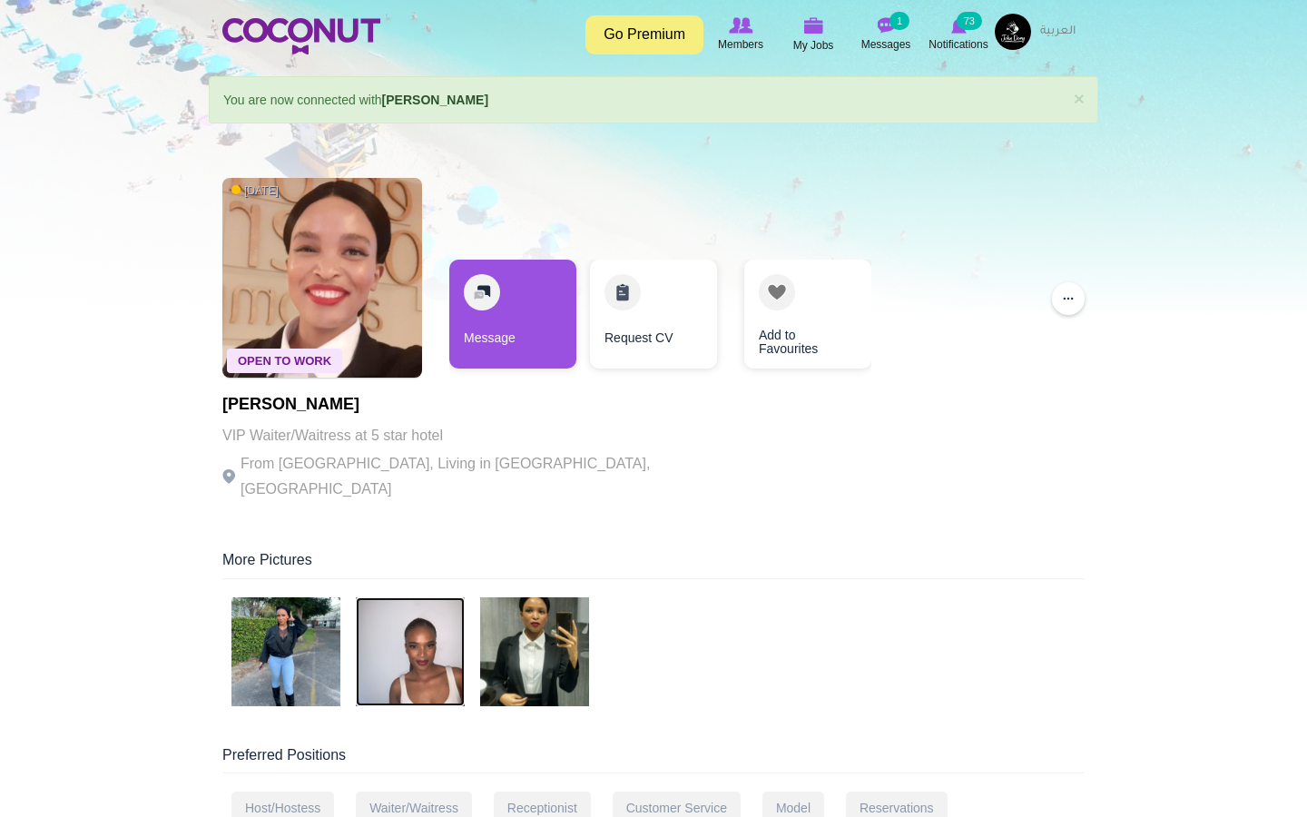
click at [358, 626] on img at bounding box center [410, 651] width 109 height 109
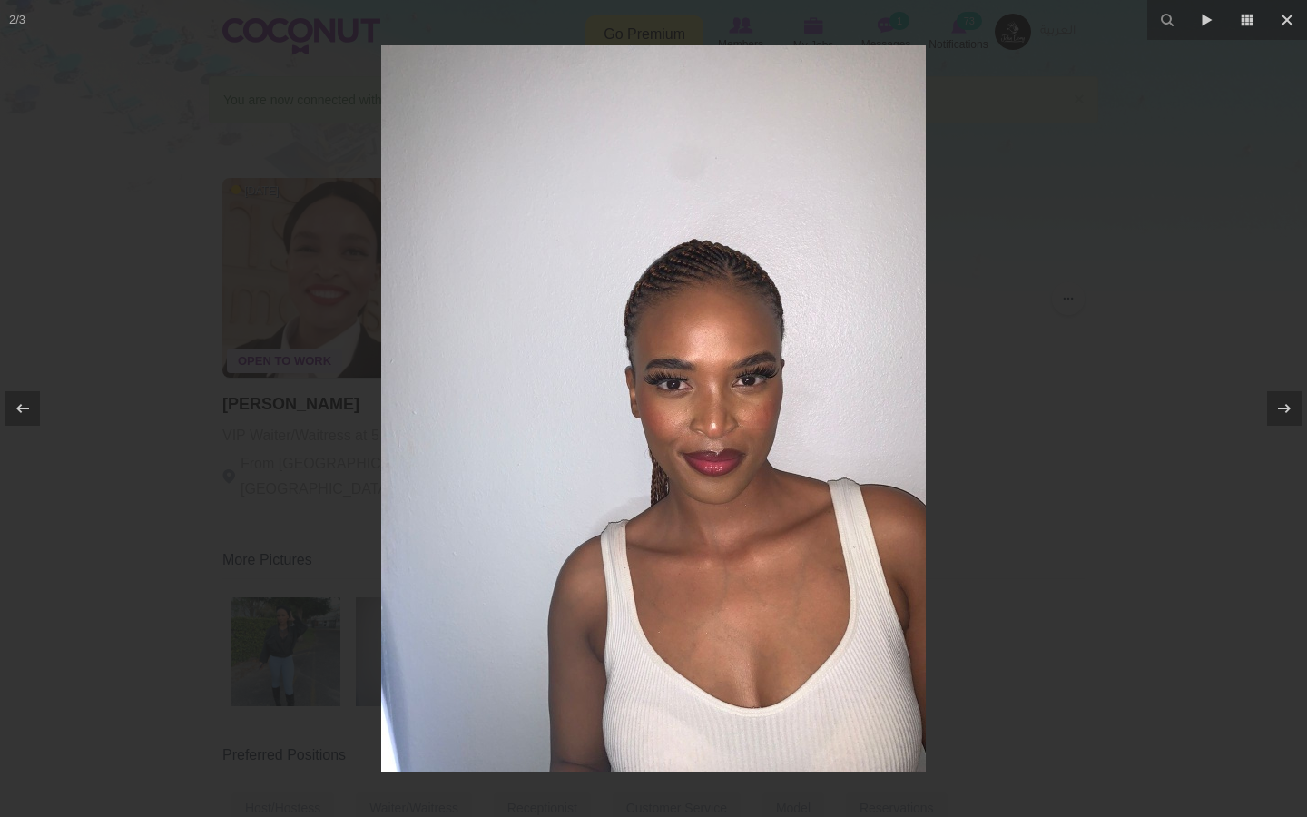
click at [1092, 403] on div at bounding box center [653, 408] width 1307 height 817
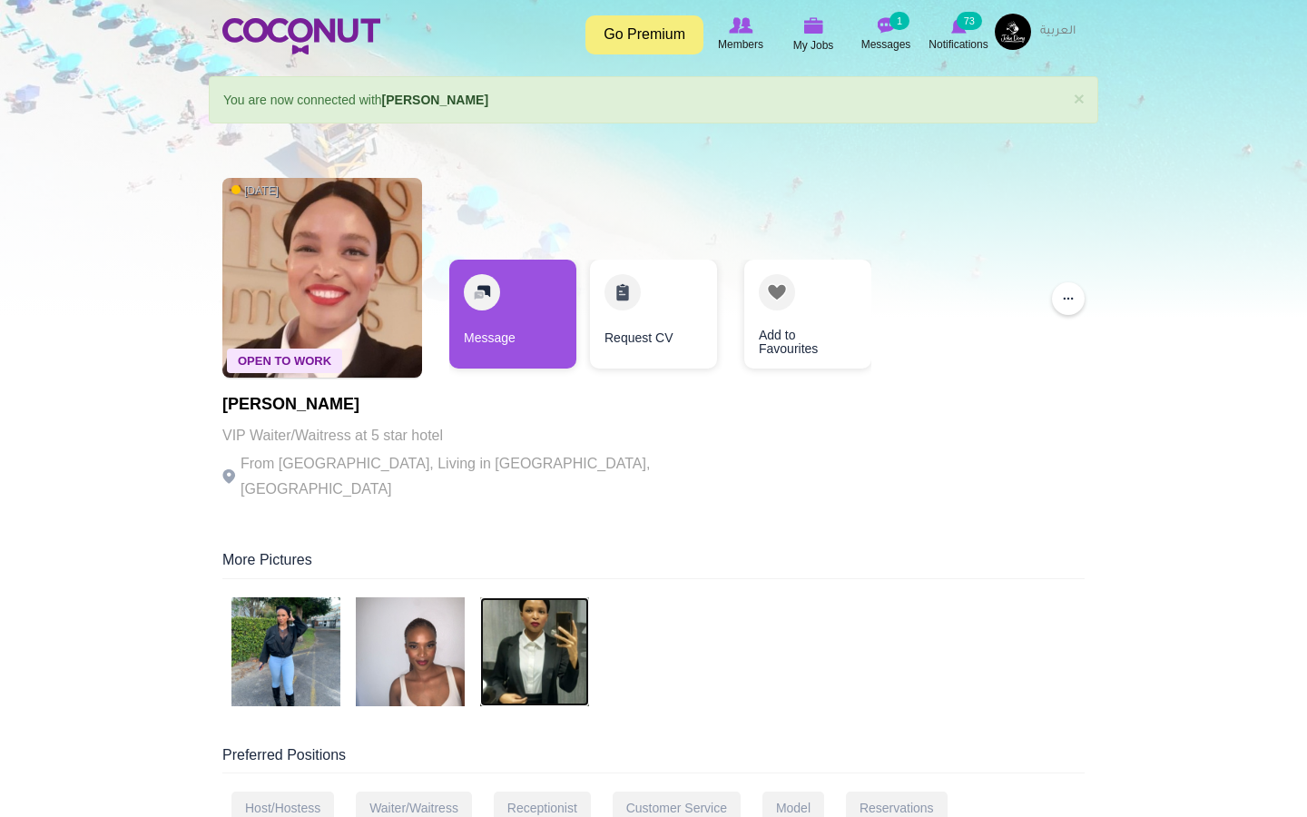
click at [534, 610] on img at bounding box center [534, 651] width 109 height 109
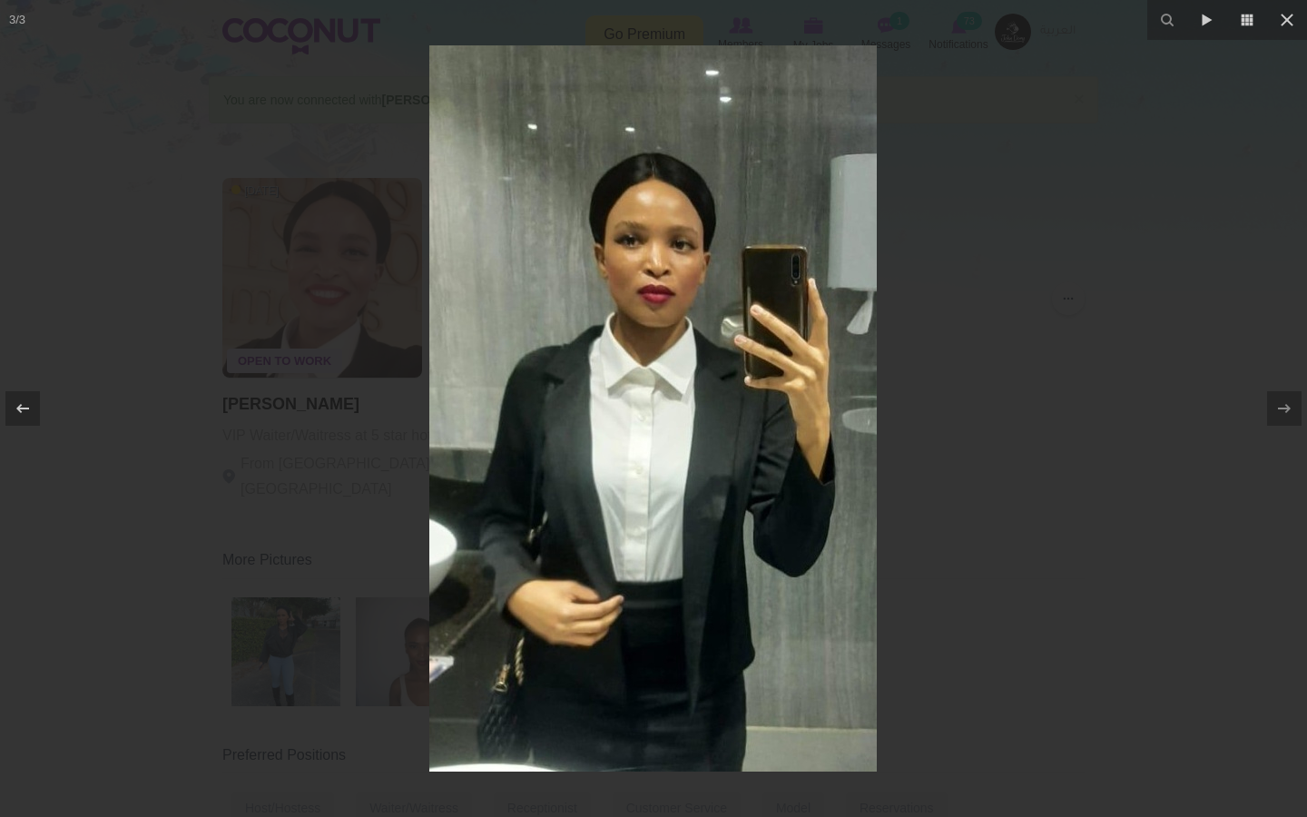
click at [1051, 372] on div at bounding box center [653, 408] width 1307 height 817
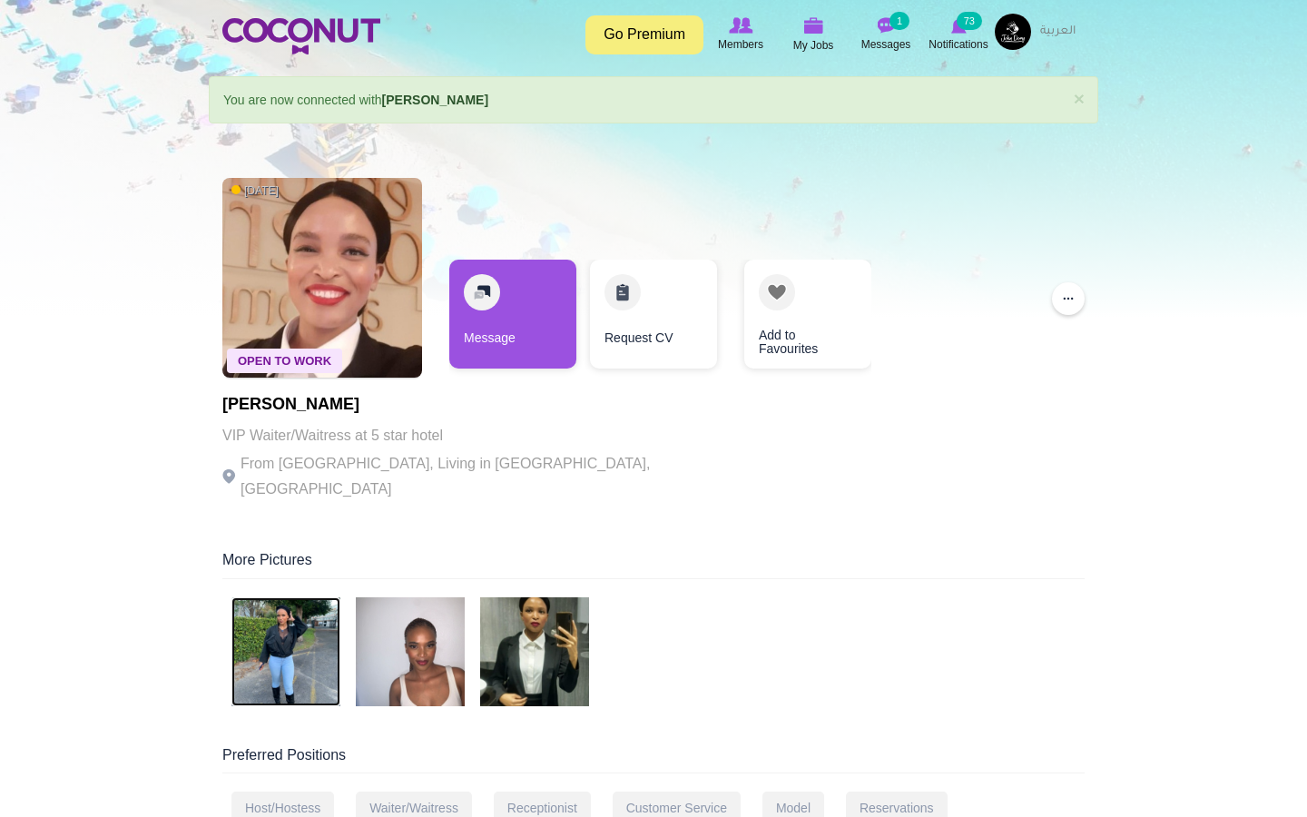
click at [313, 628] on img at bounding box center [286, 651] width 109 height 109
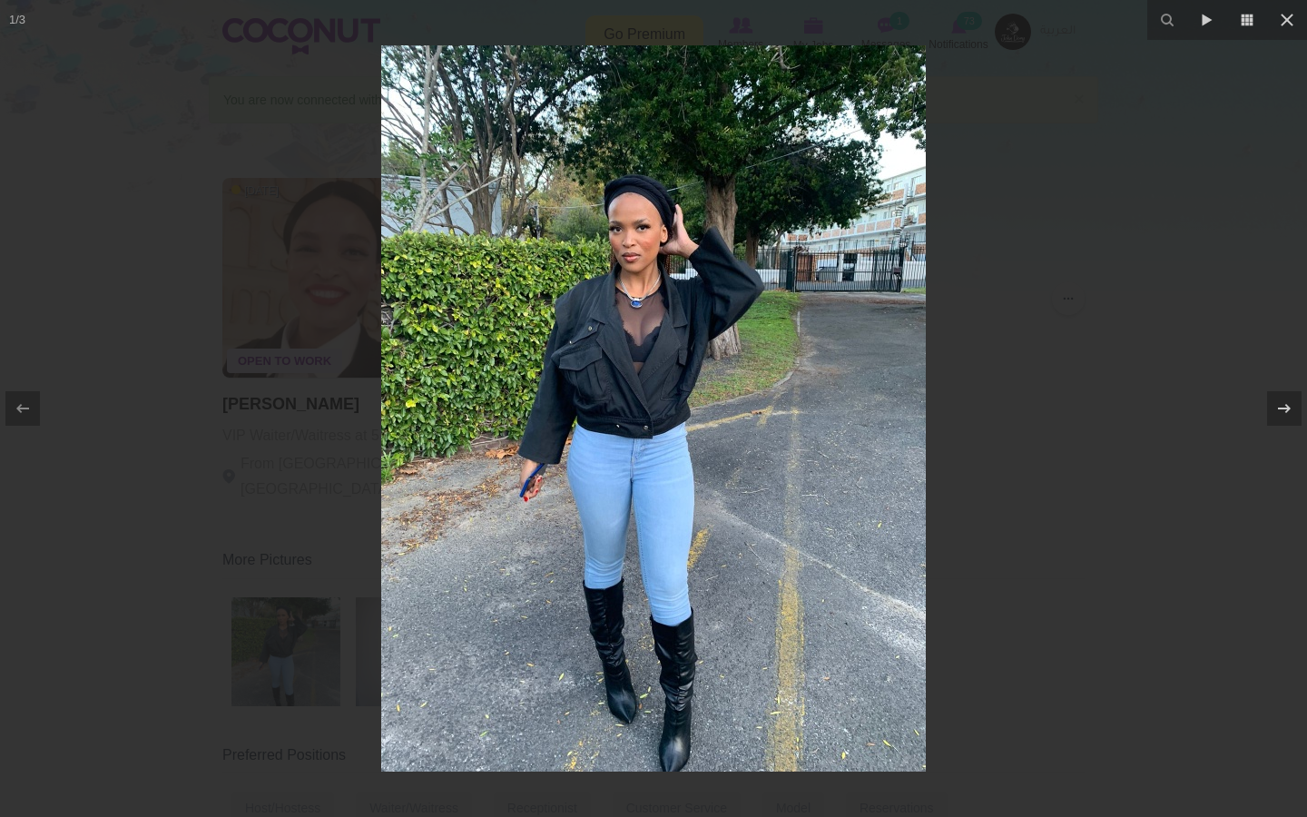
click at [1025, 386] on div at bounding box center [653, 408] width 1307 height 817
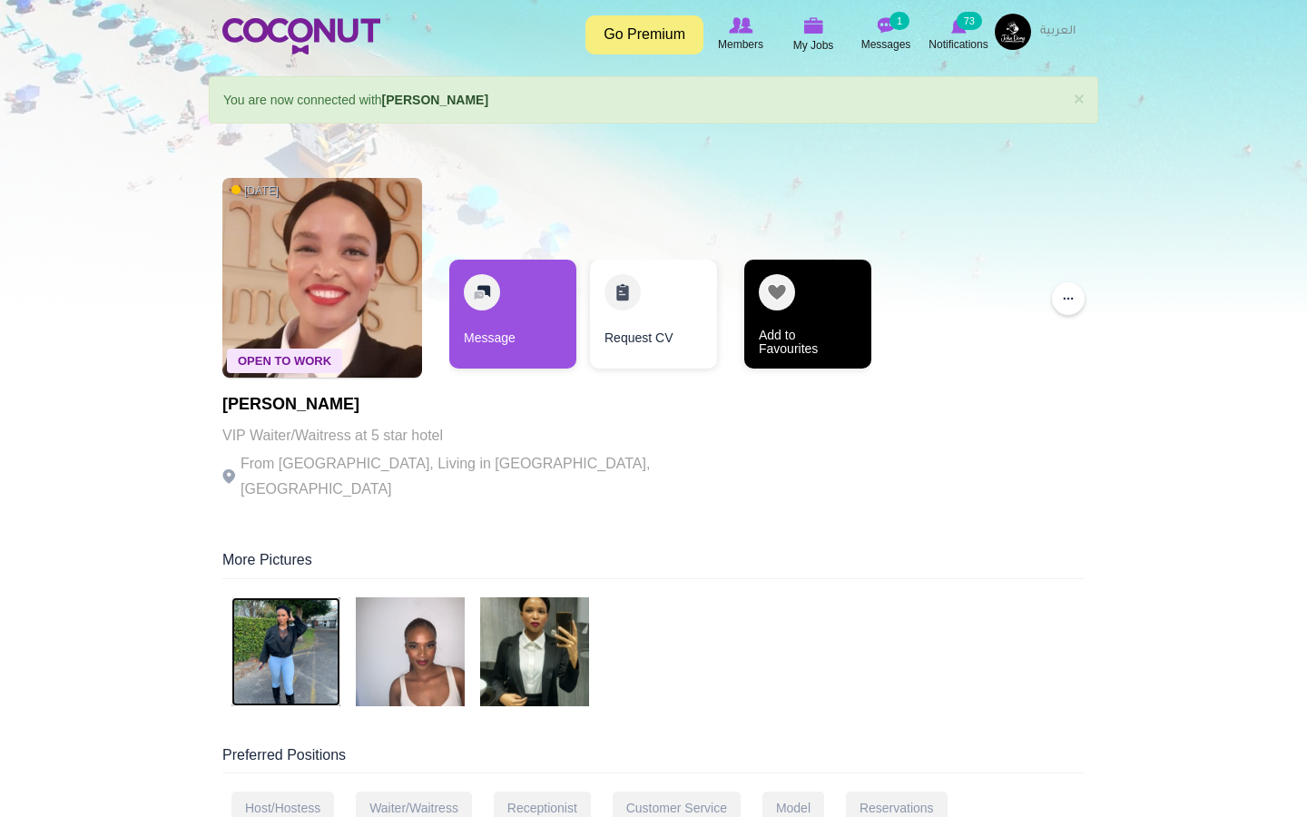
click at [798, 319] on link "Add to Favourites" at bounding box center [808, 314] width 127 height 109
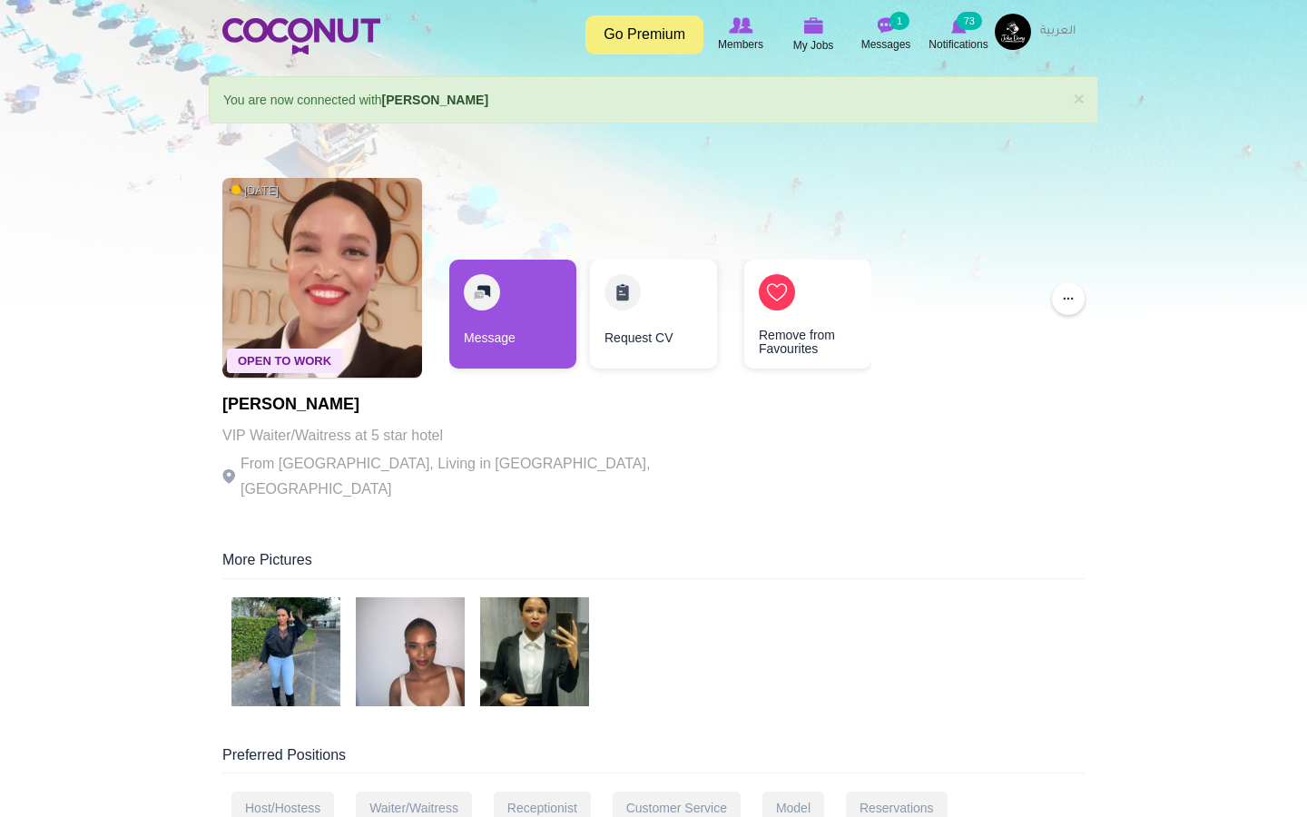
click at [331, 399] on h1 "[PERSON_NAME]" at bounding box center [471, 405] width 499 height 18
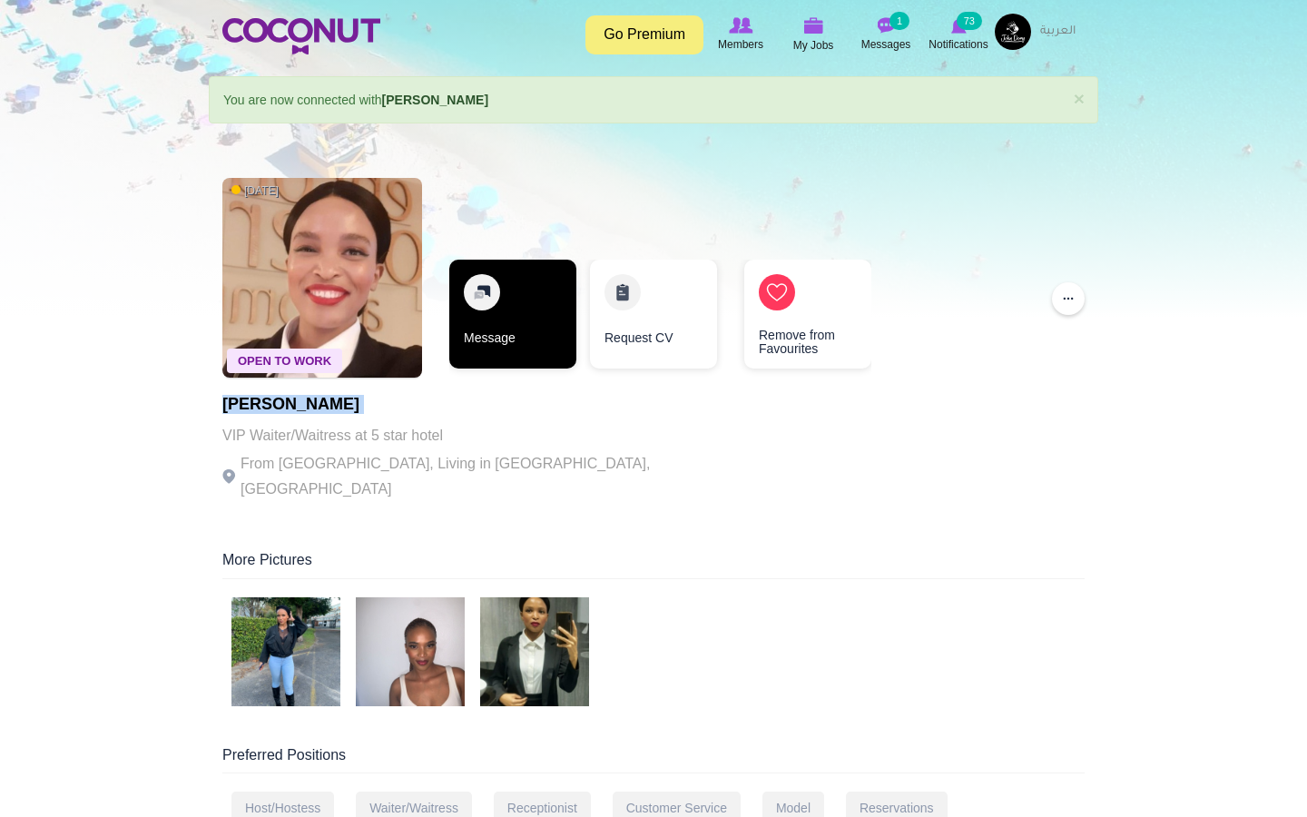
click at [512, 307] on link "Message" at bounding box center [512, 314] width 127 height 109
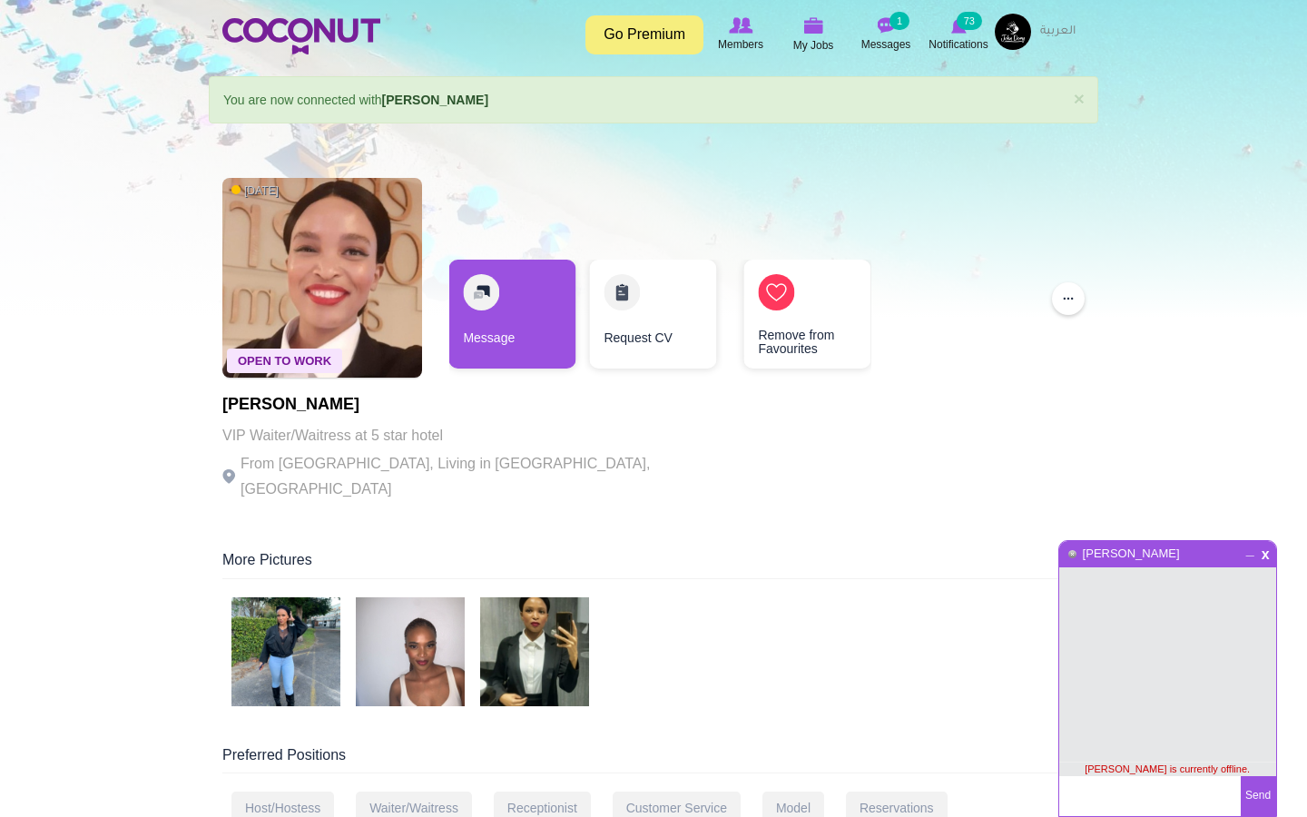
click at [282, 397] on h1 "[PERSON_NAME]" at bounding box center [471, 405] width 499 height 18
click at [281, 397] on h1 "[PERSON_NAME]" at bounding box center [471, 405] width 499 height 18
copy h1 "Jacqueline"
click at [1139, 783] on textarea at bounding box center [1151, 796] width 182 height 40
paste textarea "Jacqueline"
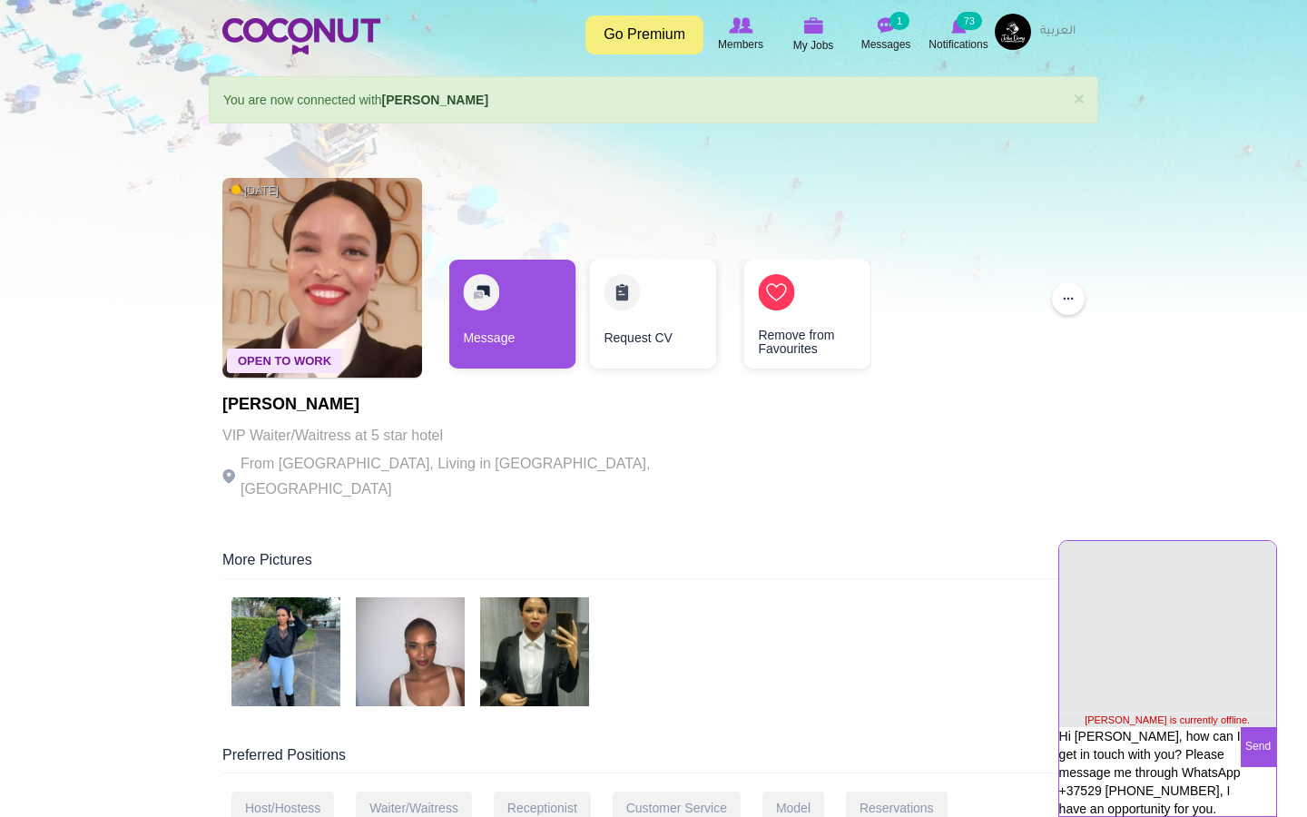
type textarea "Hi [PERSON_NAME], how can I get in touch with you? Please message me through Wh…"
click at [1258, 756] on button "Send" at bounding box center [1258, 747] width 35 height 40
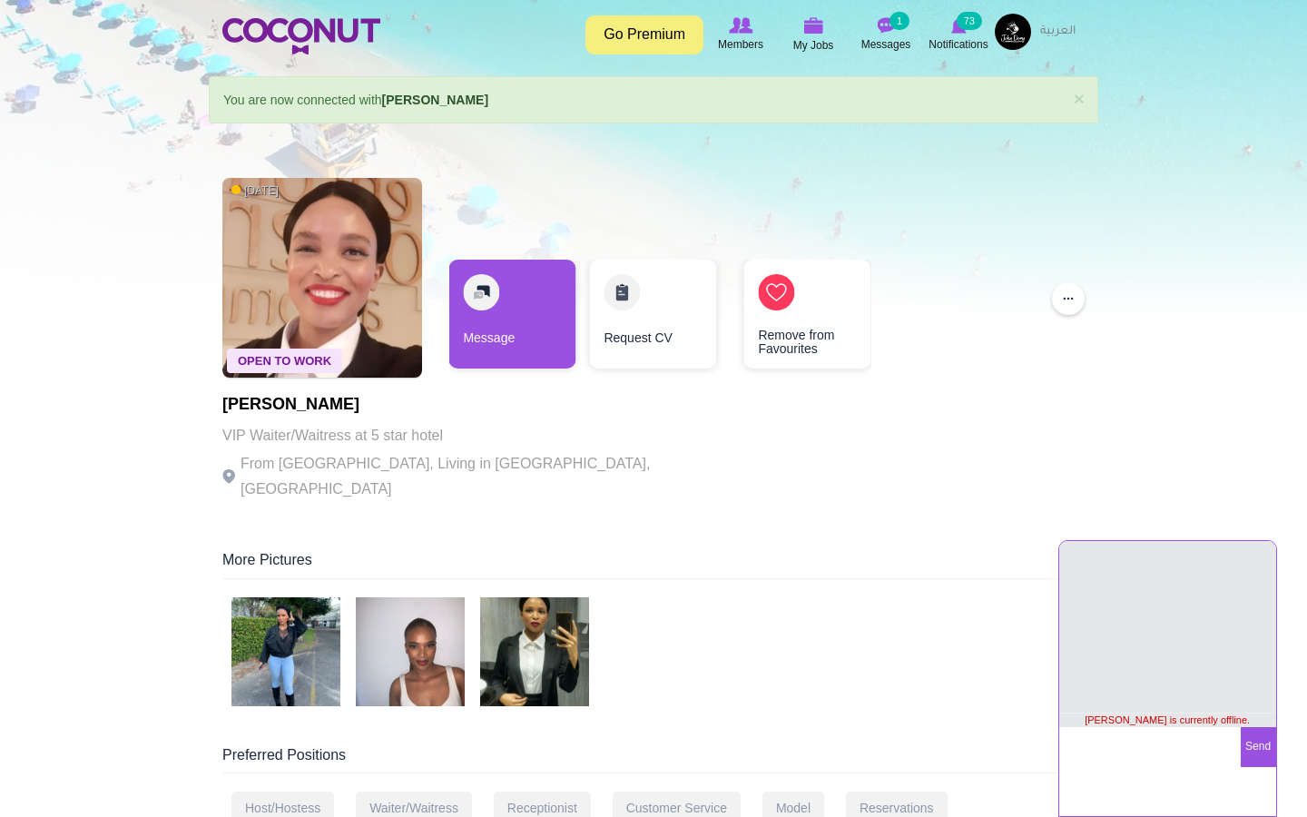
scroll to position [5, 0]
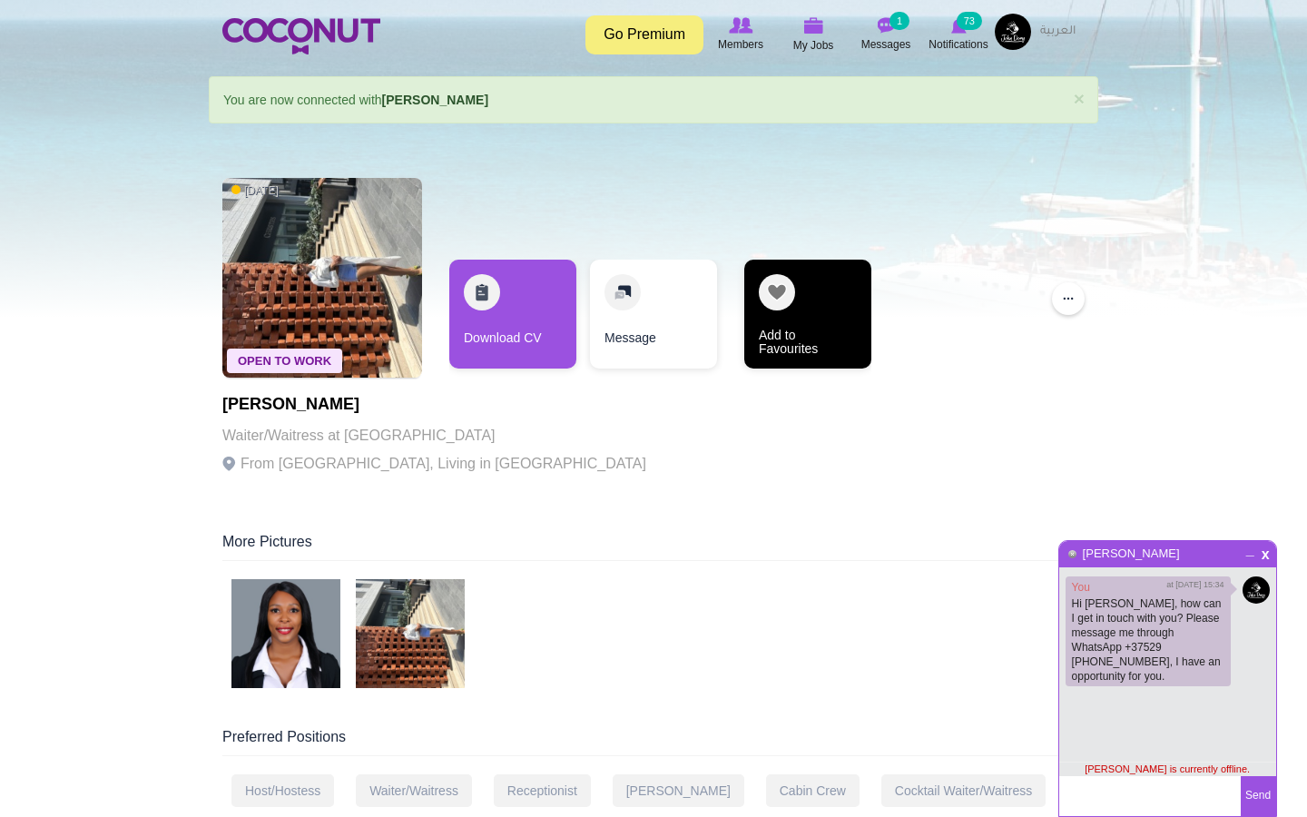
click at [781, 329] on link "Add to Favourites" at bounding box center [808, 314] width 127 height 109
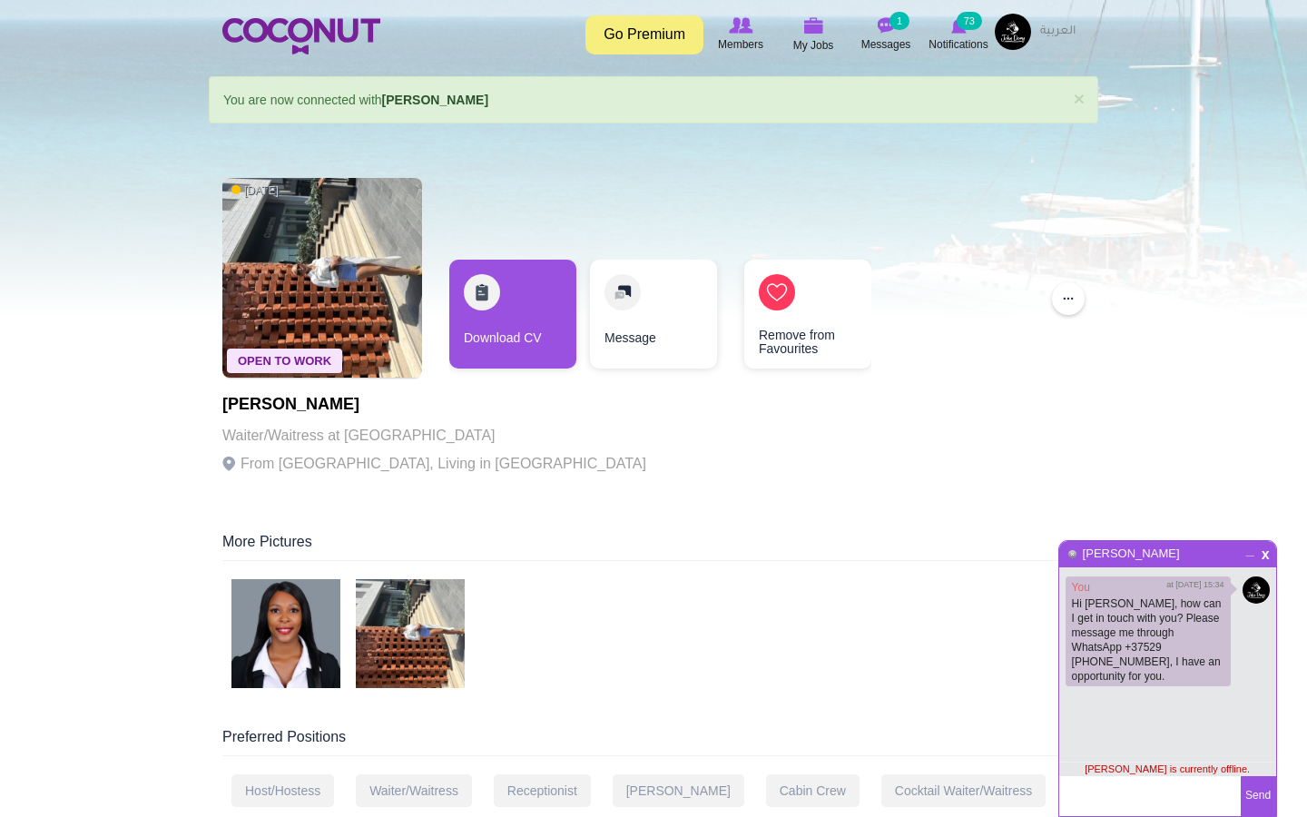
click at [1253, 554] on span "_" at bounding box center [1250, 549] width 15 height 11
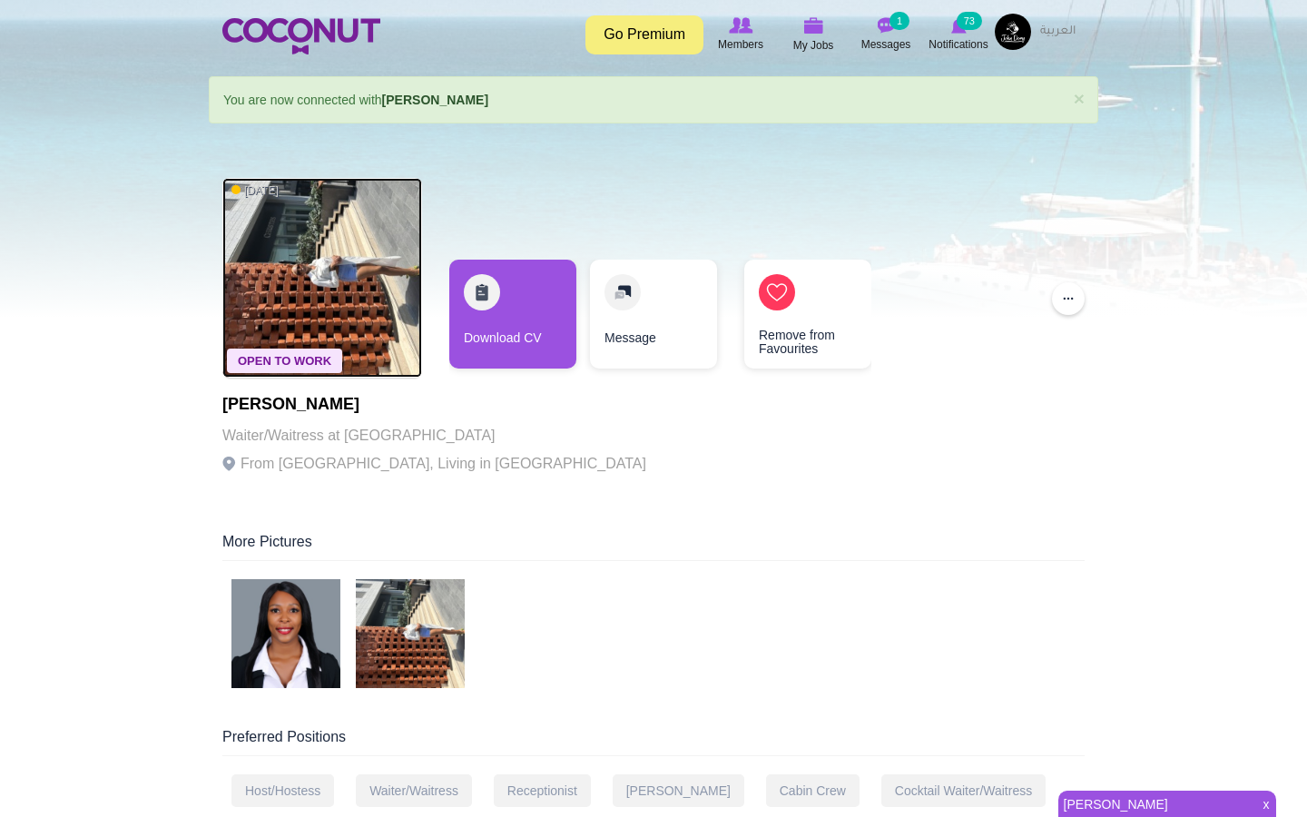
click at [350, 301] on img at bounding box center [322, 278] width 200 height 200
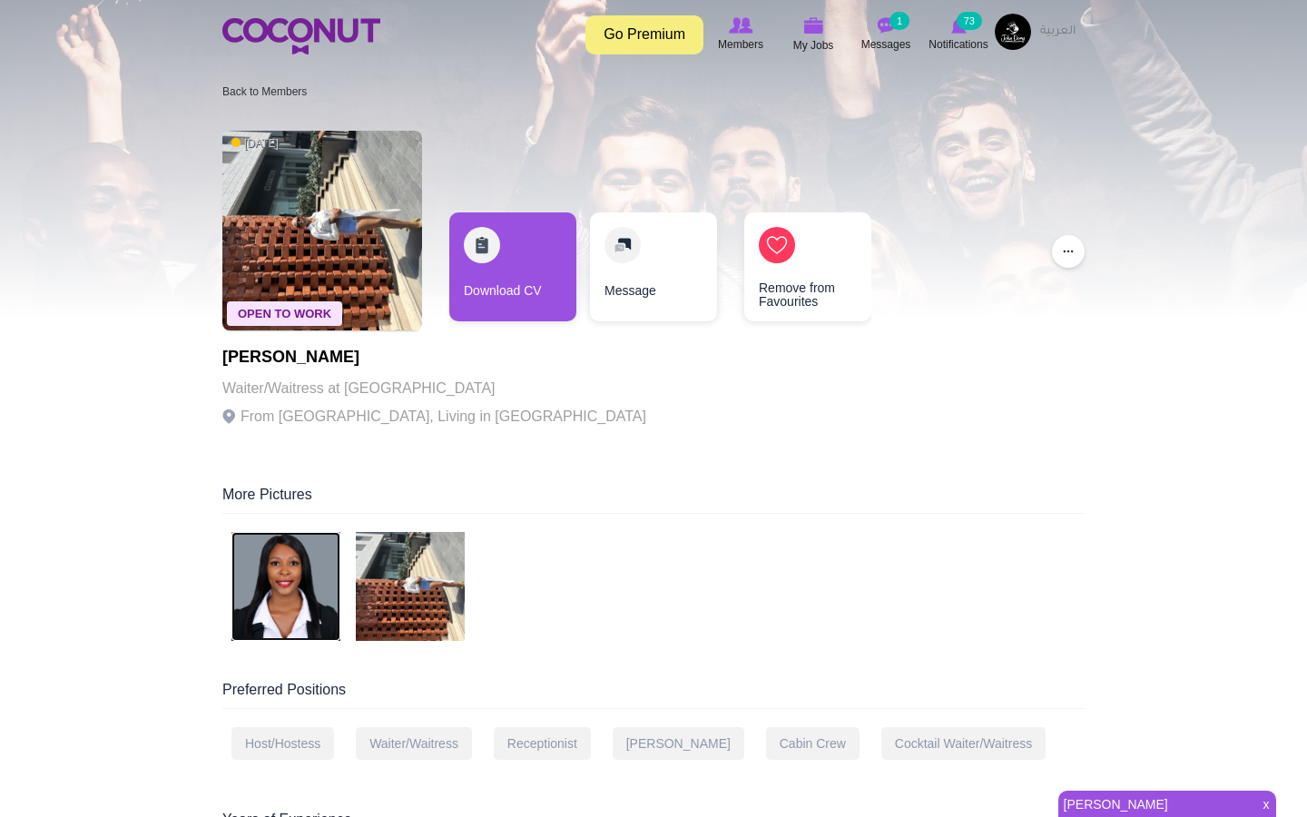
click at [286, 605] on img at bounding box center [286, 586] width 109 height 109
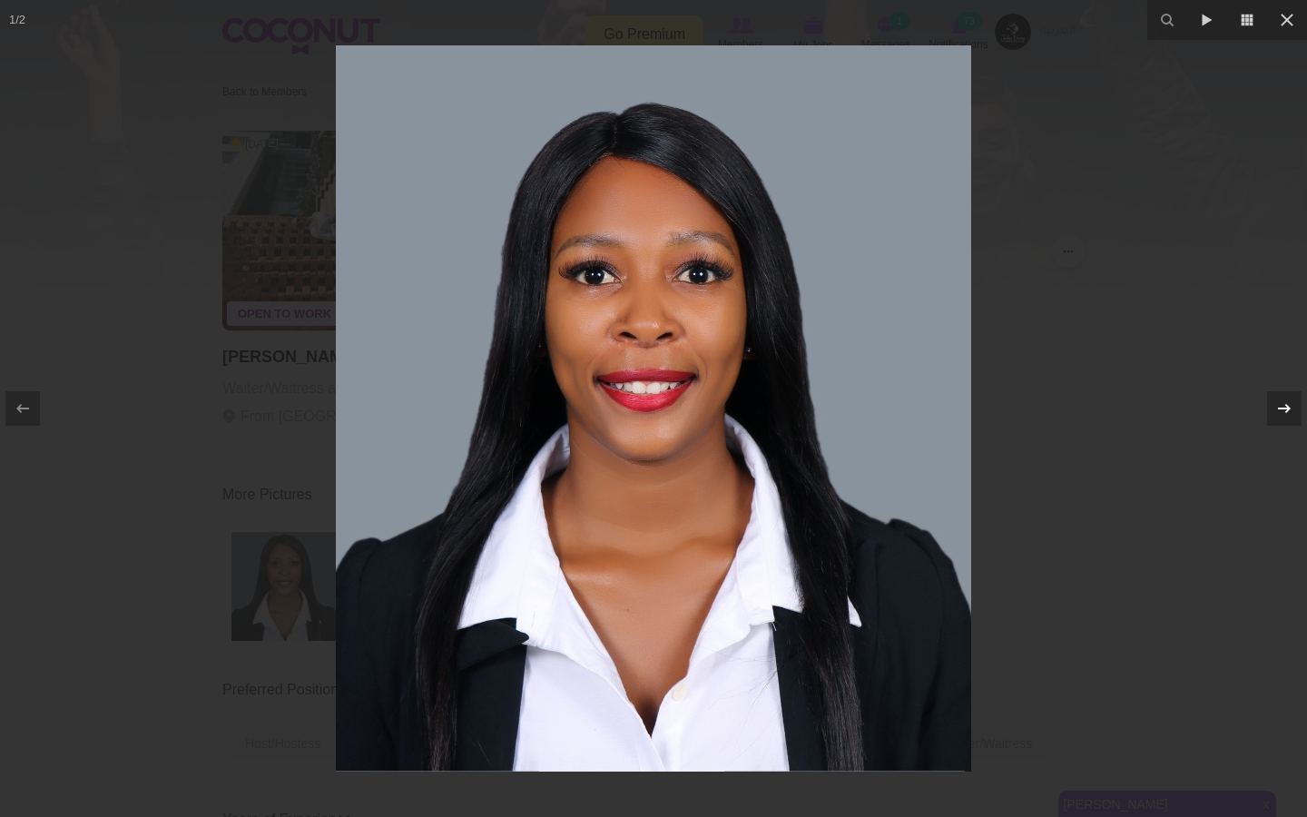
click at [1286, 404] on icon at bounding box center [1284, 408] width 13 height 9
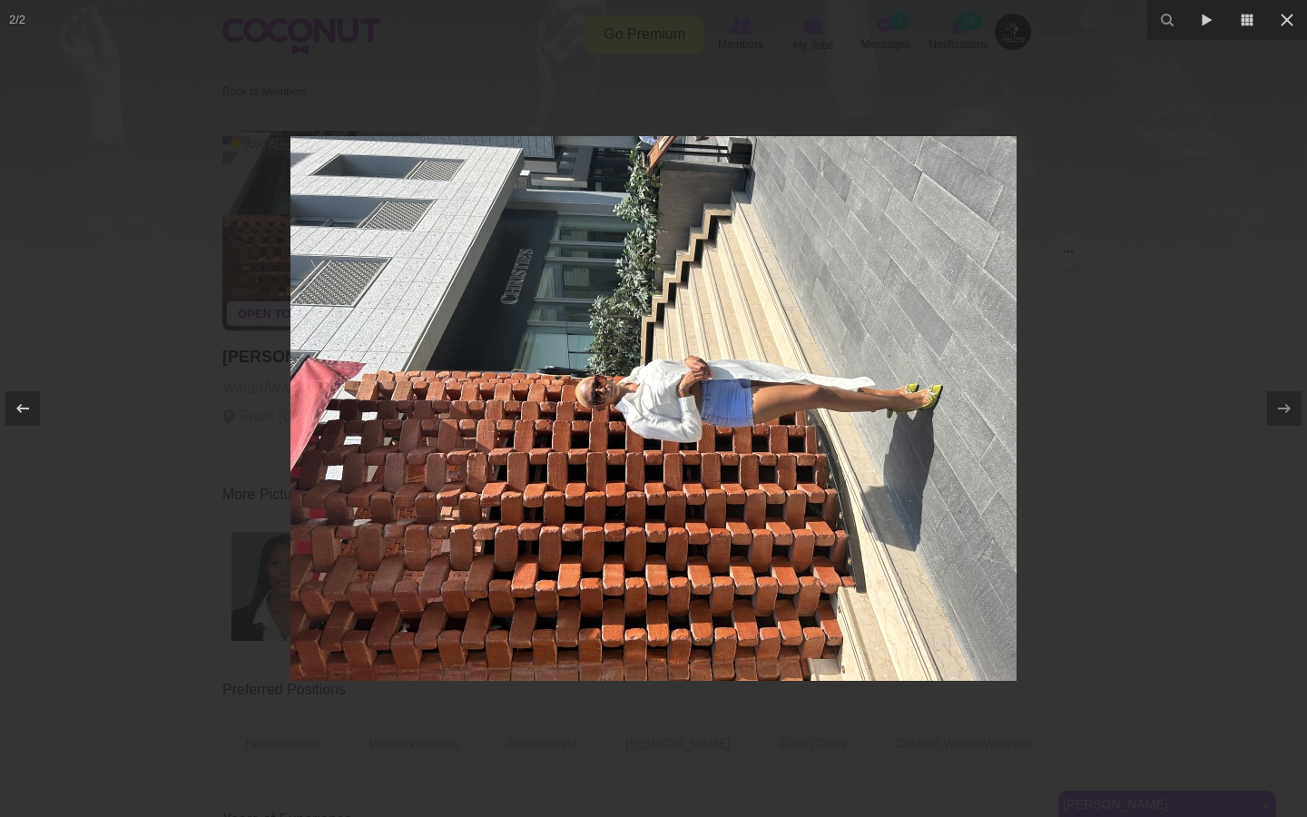
click at [1124, 425] on div at bounding box center [653, 408] width 1307 height 817
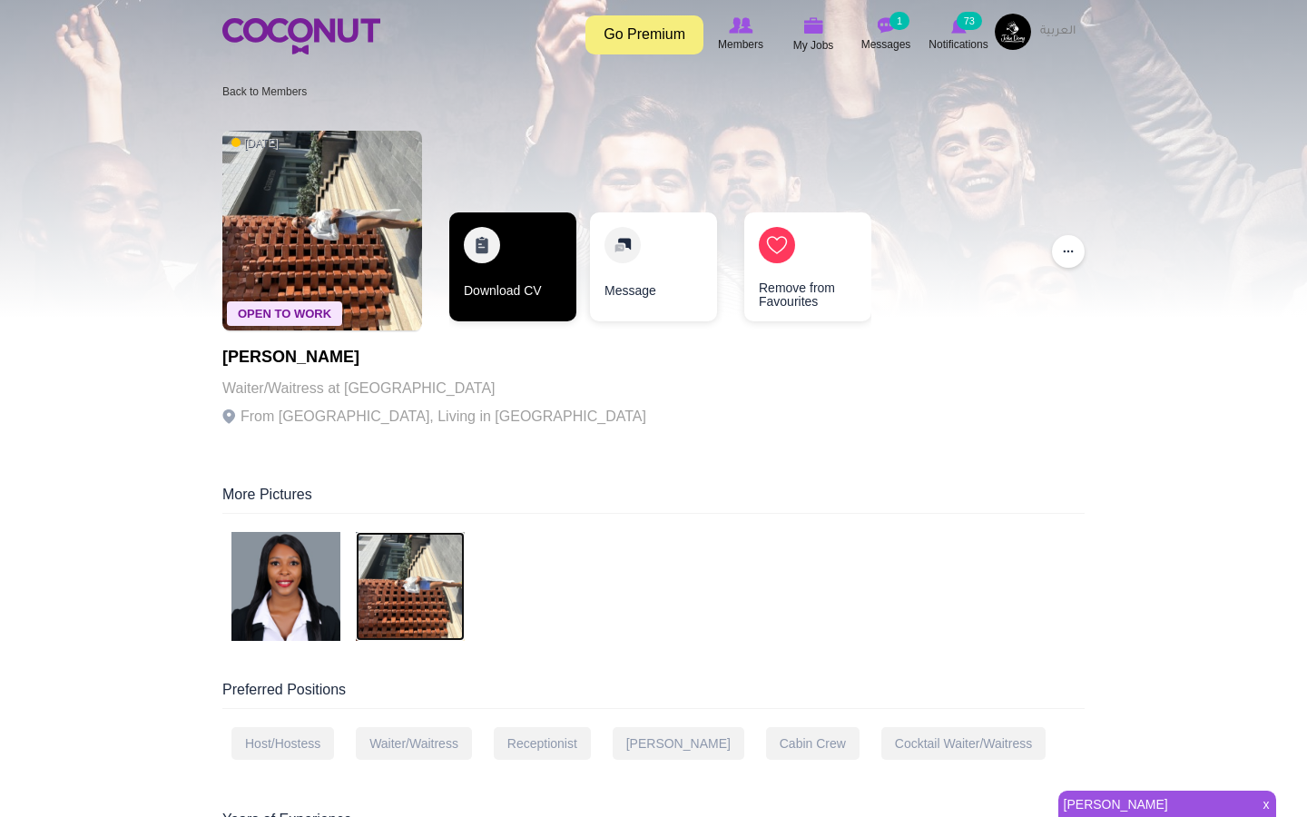
click at [493, 297] on link "Download CV" at bounding box center [512, 266] width 127 height 109
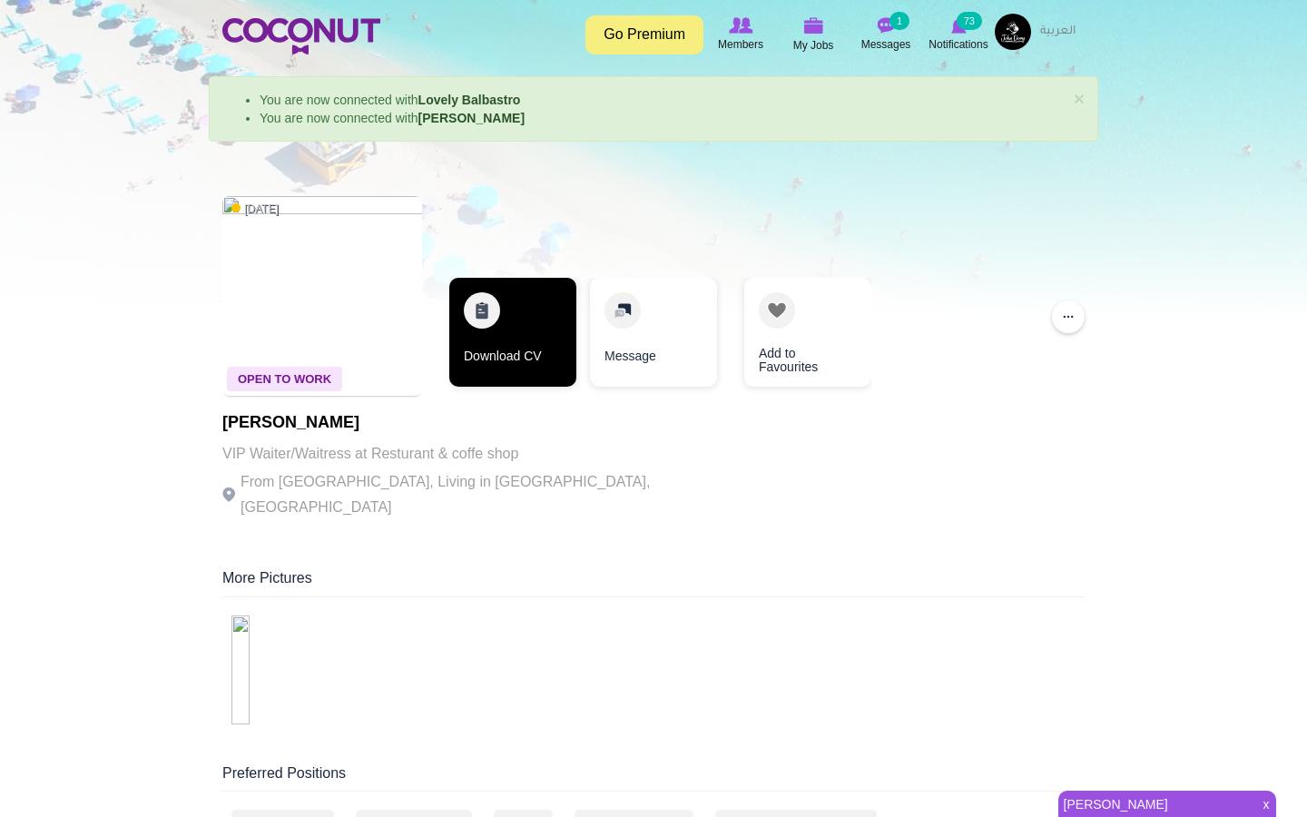
click at [504, 363] on link "Download CV" at bounding box center [512, 332] width 127 height 109
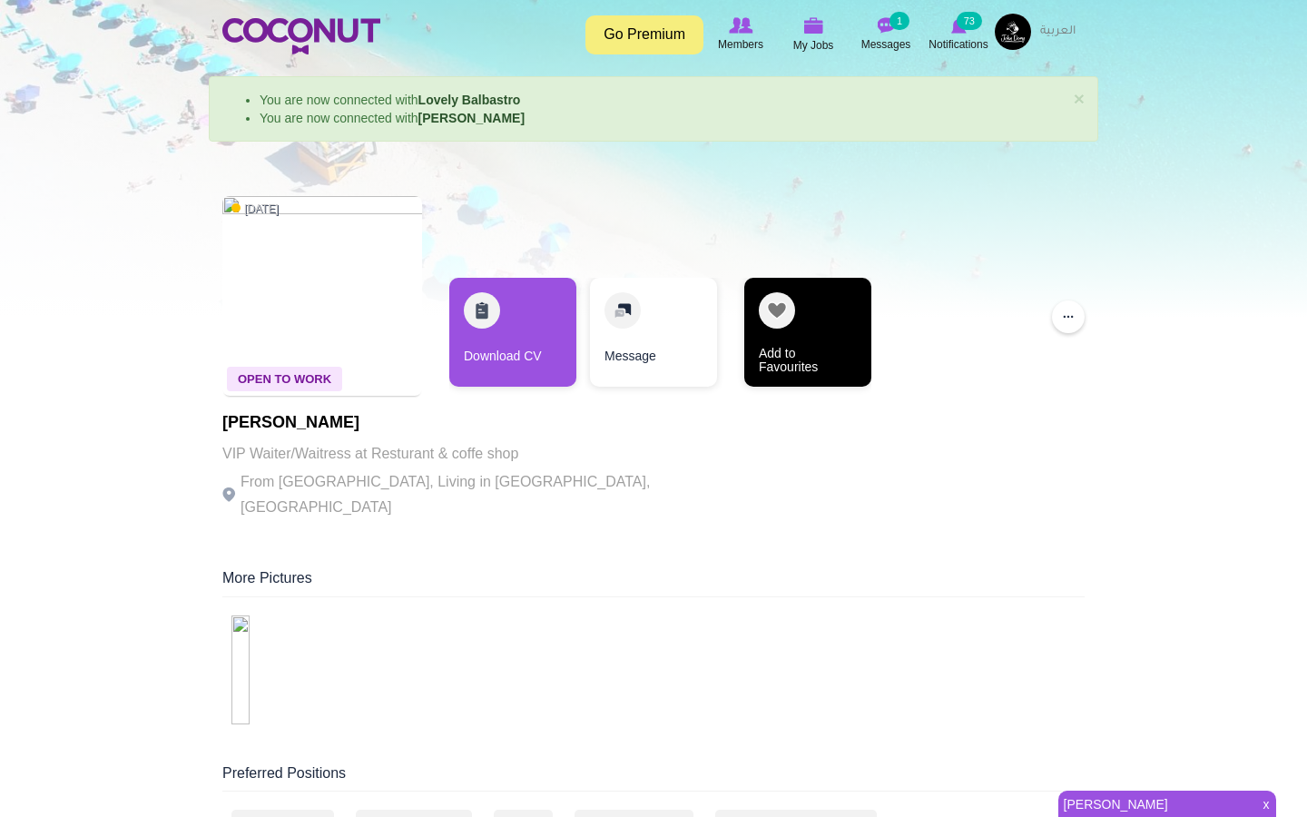
click at [768, 339] on link "Add to Favourites" at bounding box center [808, 332] width 127 height 109
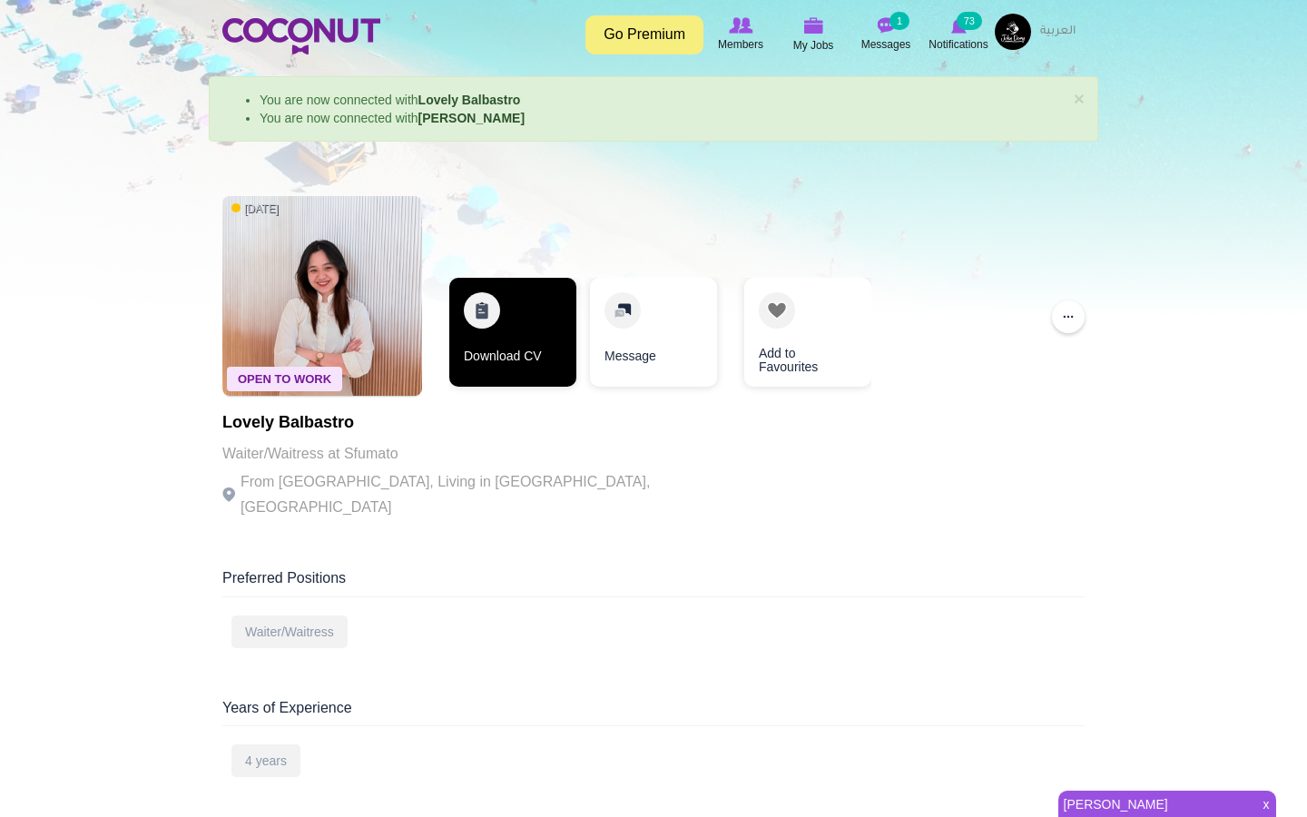
click at [514, 315] on link "Download CV" at bounding box center [512, 332] width 127 height 109
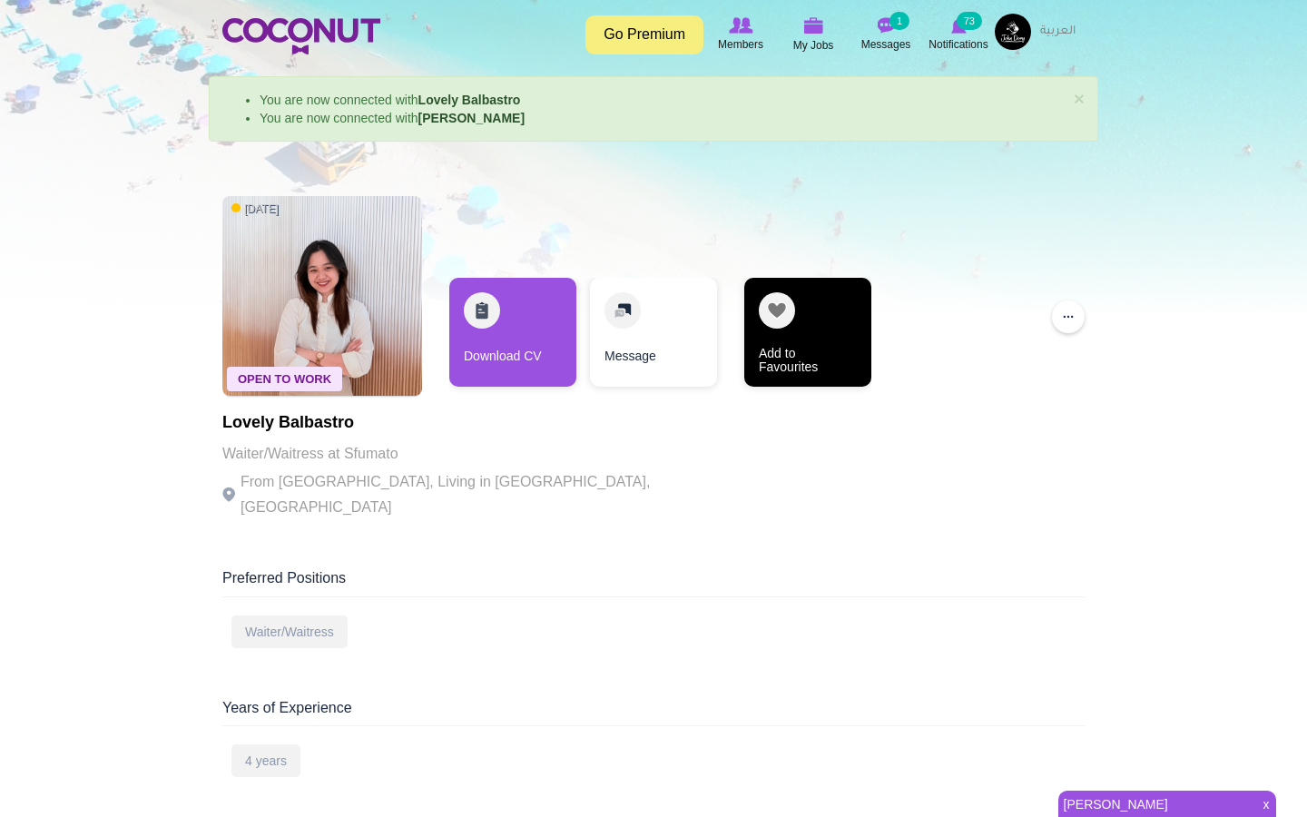
click at [812, 315] on link "Add to Favourites" at bounding box center [808, 332] width 127 height 109
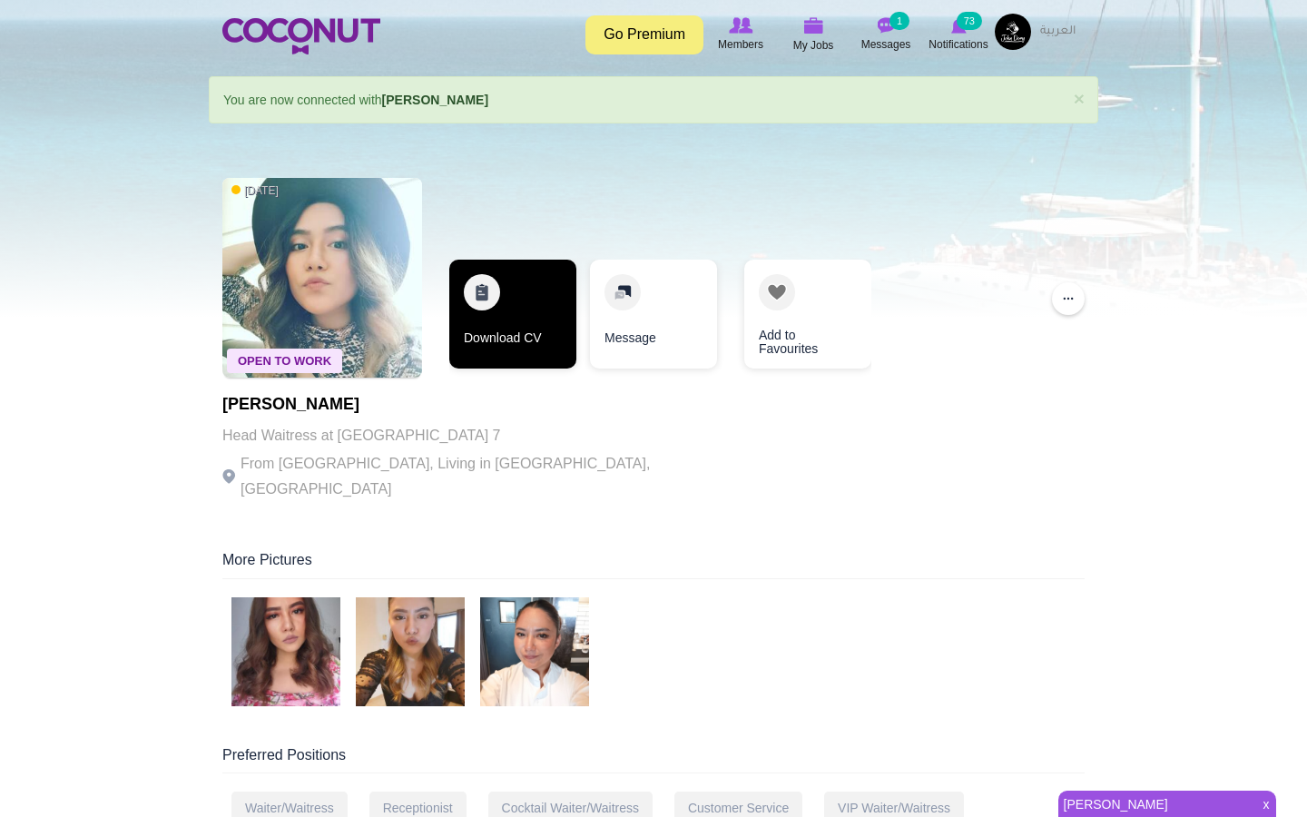
click at [482, 333] on link "Download CV" at bounding box center [512, 314] width 127 height 109
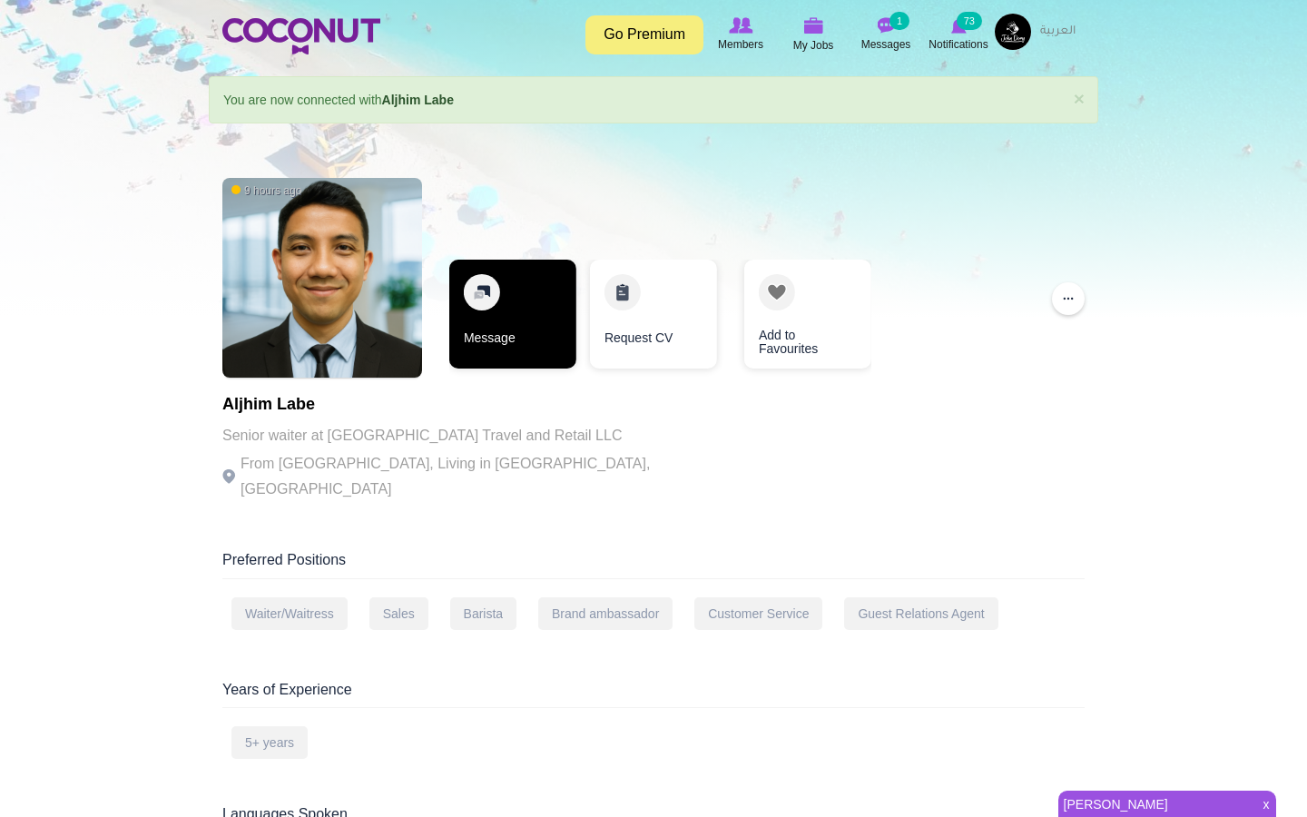
click at [533, 335] on link "Message" at bounding box center [512, 314] width 127 height 109
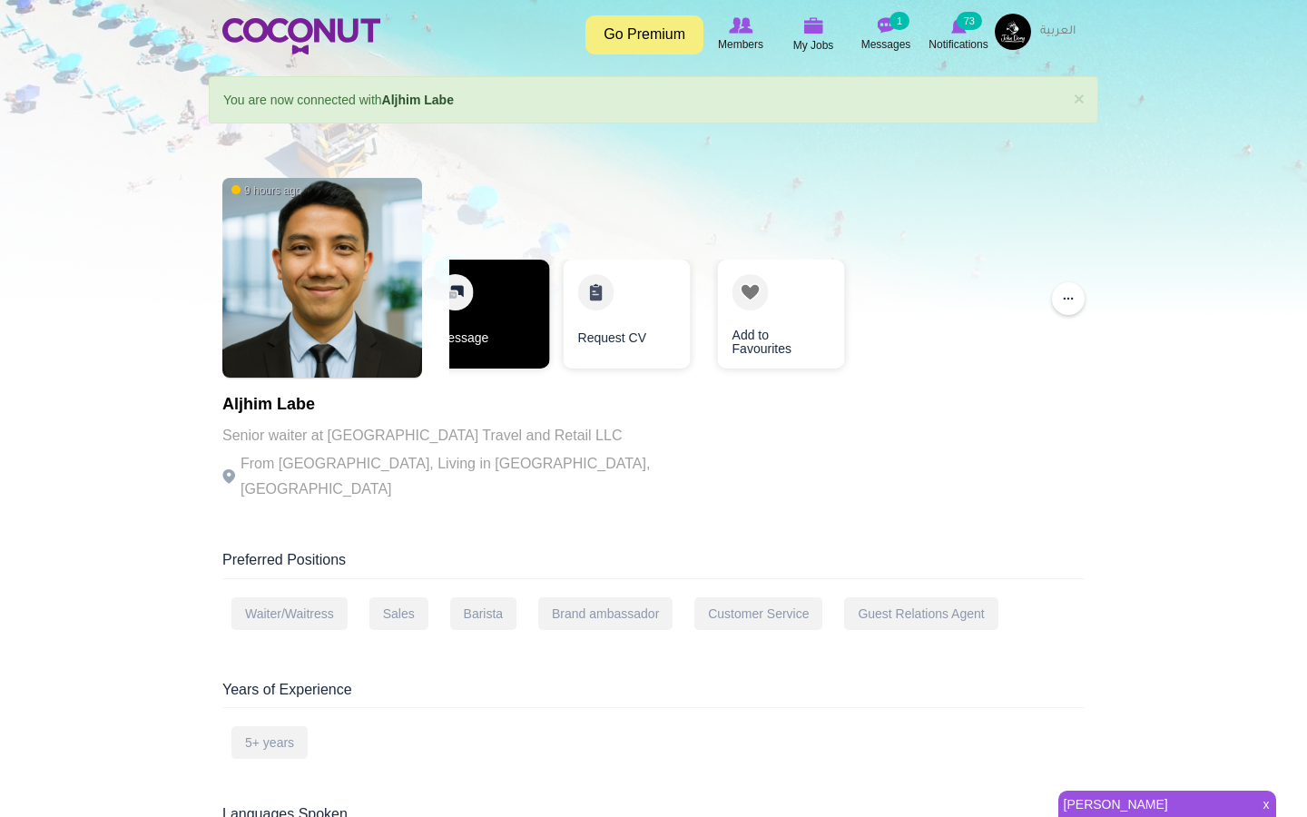
click at [533, 335] on link "Message" at bounding box center [486, 314] width 127 height 109
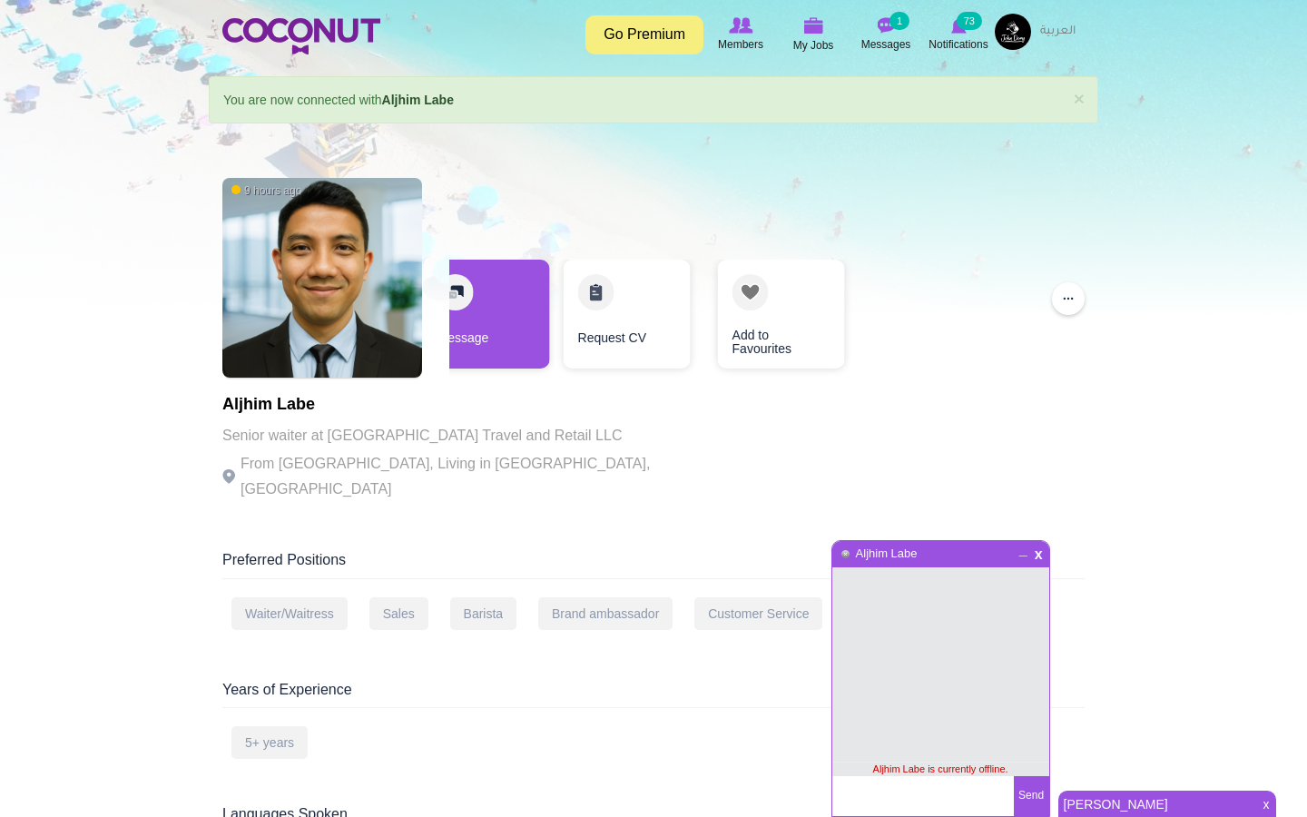
click at [236, 410] on h1 "Aljhim Labe" at bounding box center [471, 405] width 499 height 18
copy h1 "Aljhim"
click at [908, 784] on textarea at bounding box center [924, 796] width 182 height 40
paste textarea "Aljhim"
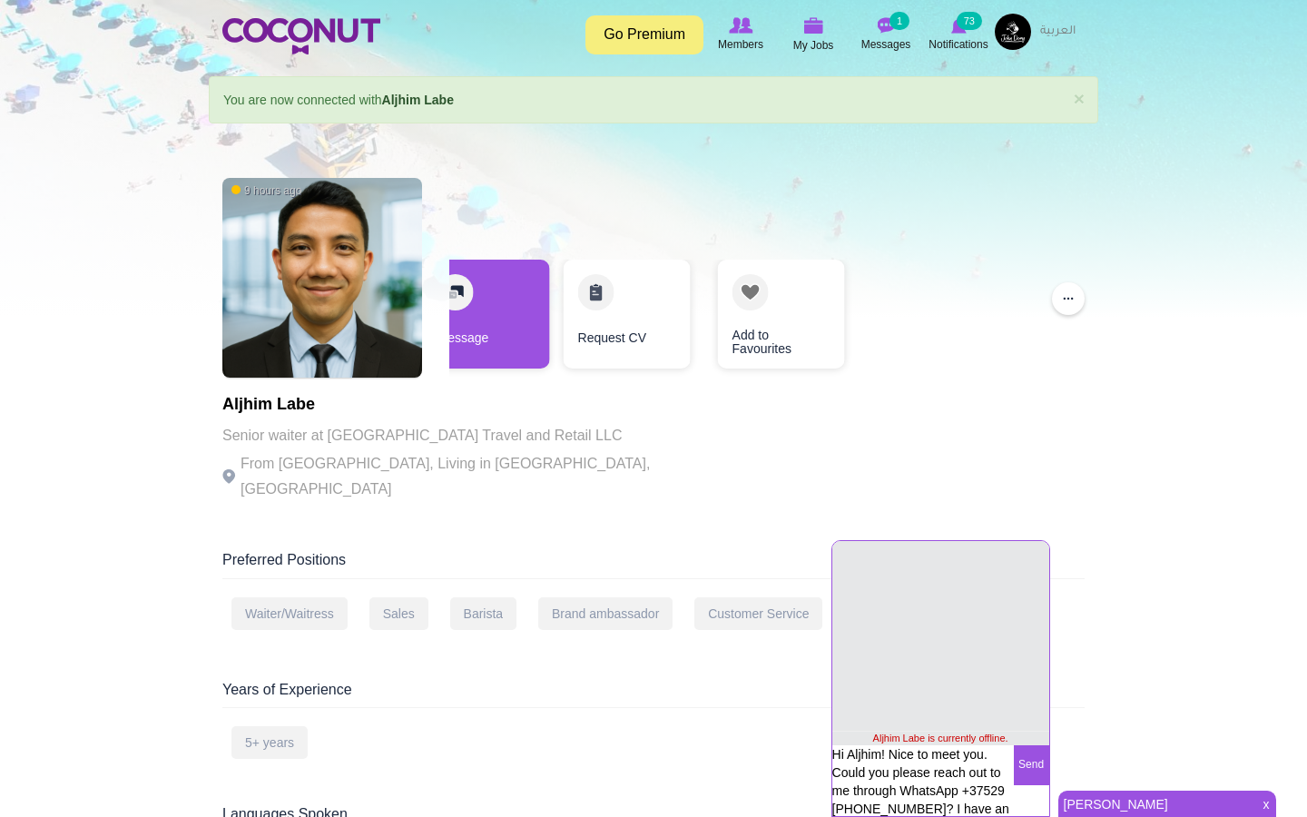
scroll to position [49, 0]
type textarea "Hi Aljhim! Nice to meet you. Could you please reach out to me through WhatsApp …"
click at [1026, 756] on button "Send" at bounding box center [1031, 747] width 35 height 40
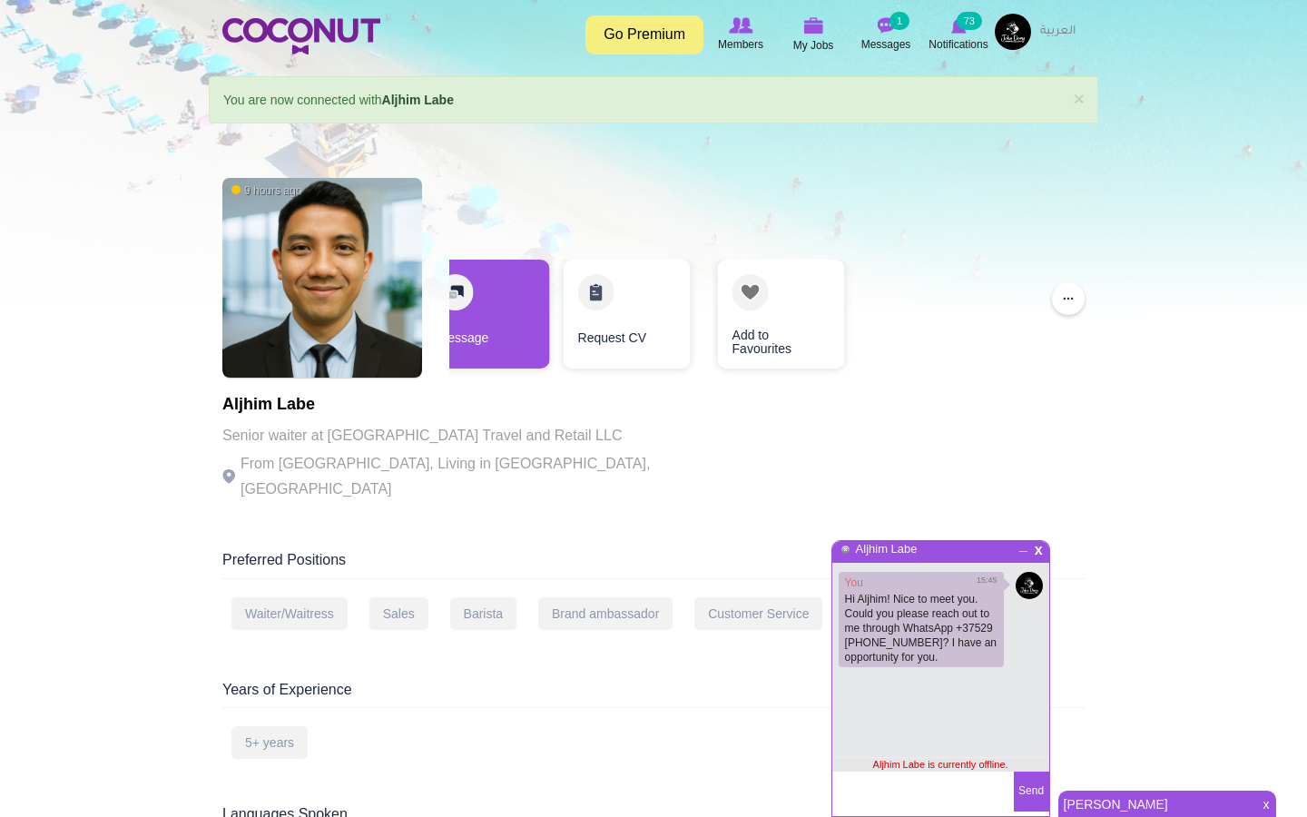
scroll to position [5, 0]
